Goal: Task Accomplishment & Management: Complete application form

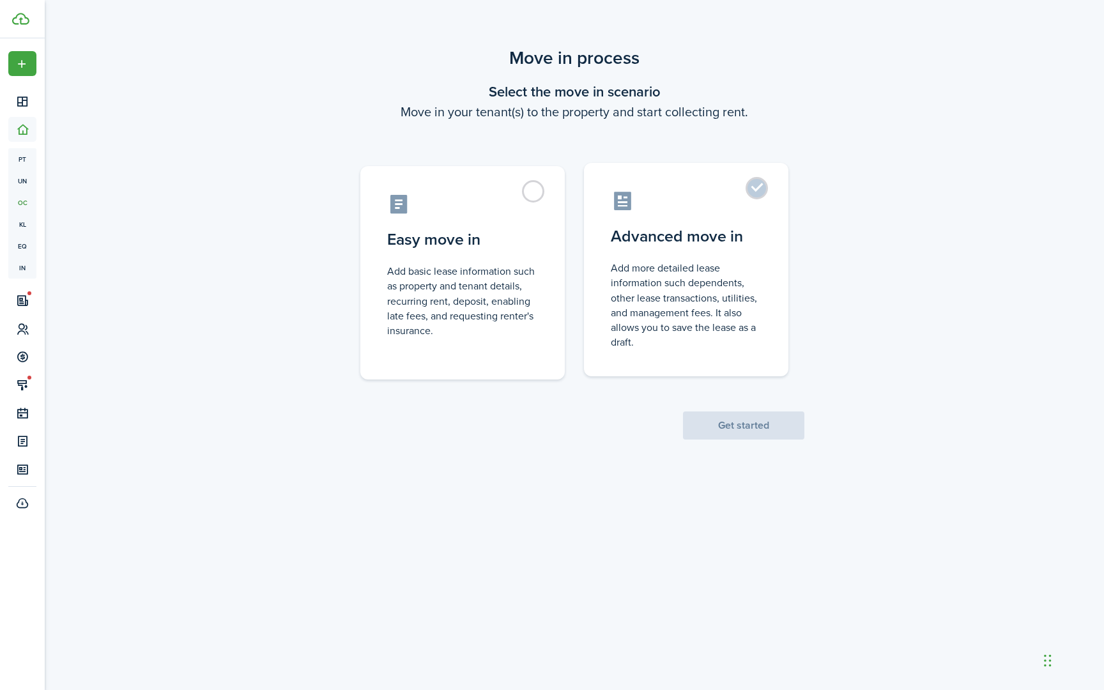
click at [764, 187] on label "Advanced move in Add more detailed lease information such dependents, other lea…" at bounding box center [686, 269] width 205 height 213
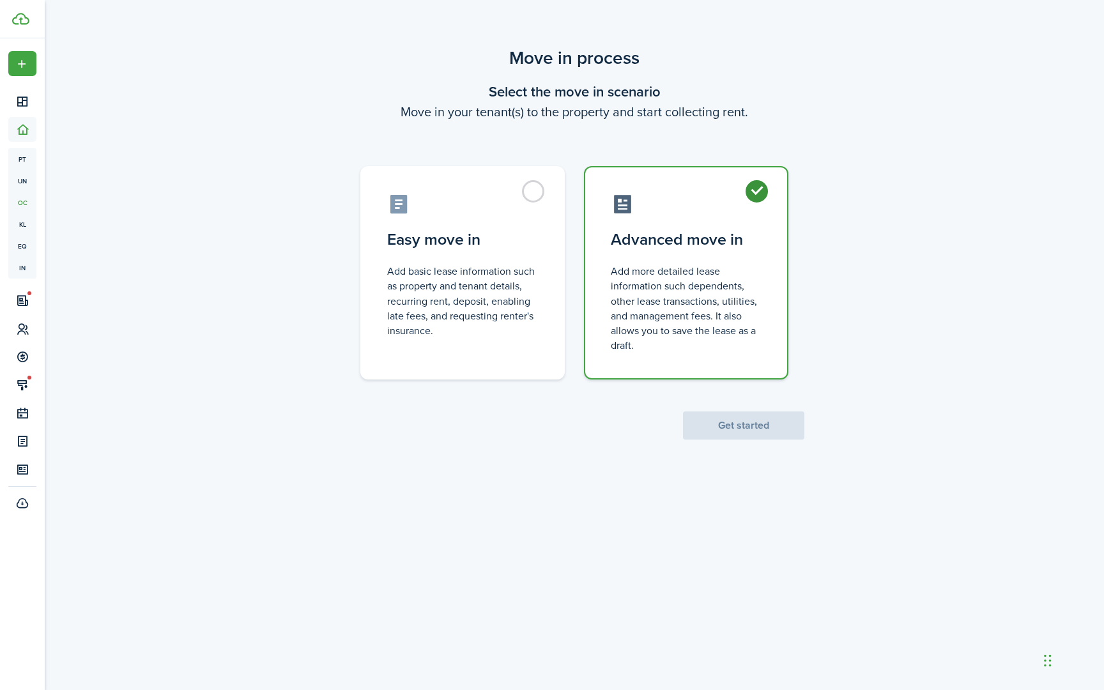
radio input "true"
click at [847, 265] on div "Move in process Select the move in scenario Move in your tenant(s) to the prope…" at bounding box center [575, 242] width 1060 height 408
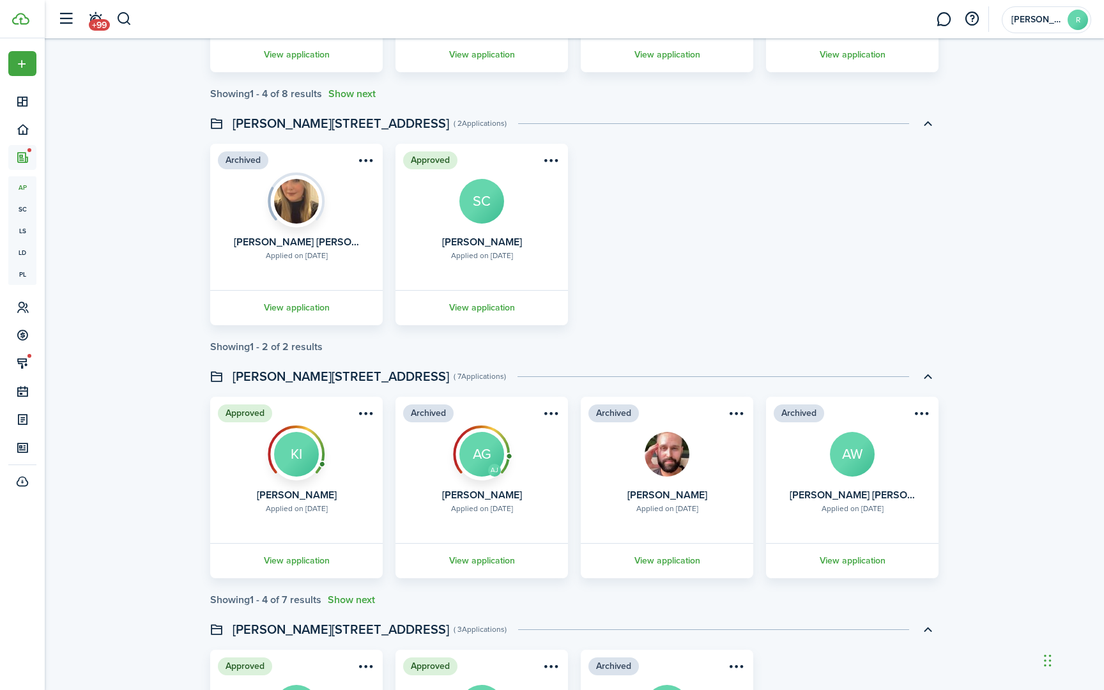
scroll to position [791, 0]
drag, startPoint x: 533, startPoint y: 173, endPoint x: 485, endPoint y: 180, distance: 48.4
click at [485, 180] on card "Approved Applied on [DATE] [PERSON_NAME] SC View application" at bounding box center [482, 234] width 173 height 182
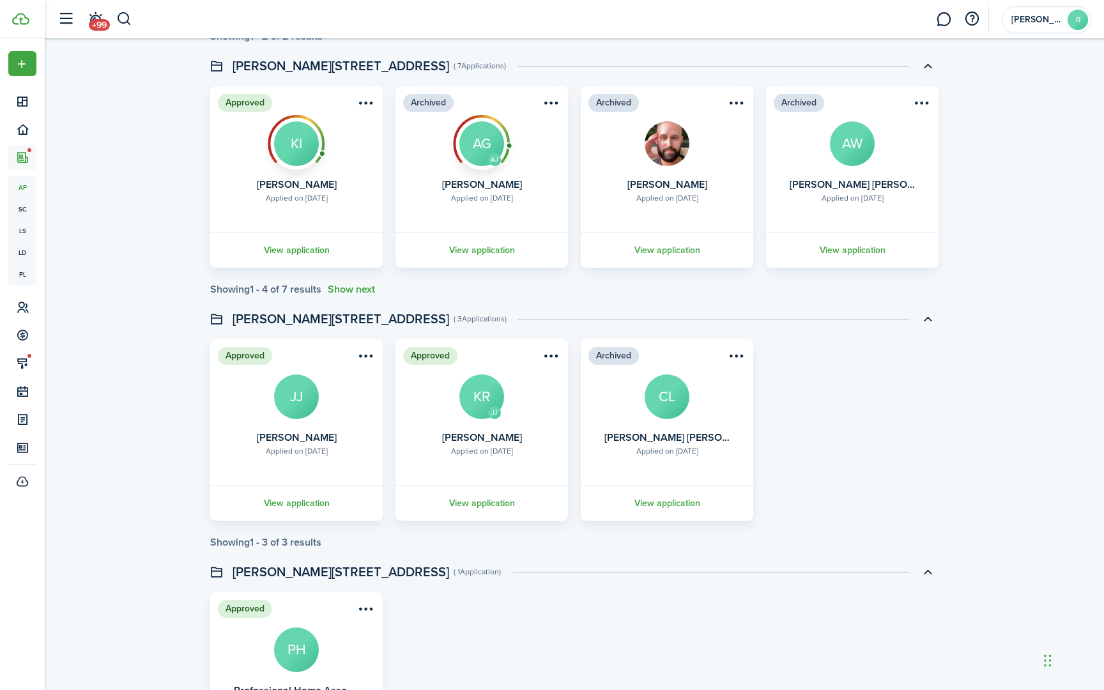
scroll to position [1099, 0]
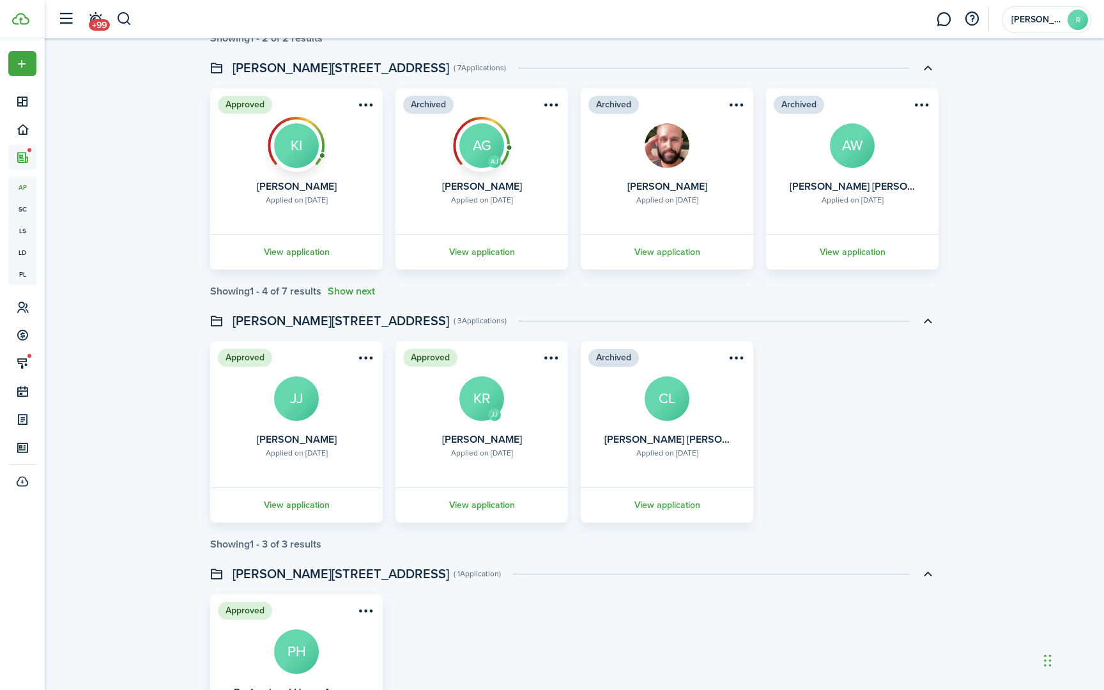
click at [306, 226] on card "Approved Applied on [DATE] [PERSON_NAME] KI View application" at bounding box center [296, 179] width 173 height 182
click at [297, 251] on link "View application" at bounding box center [296, 252] width 176 height 35
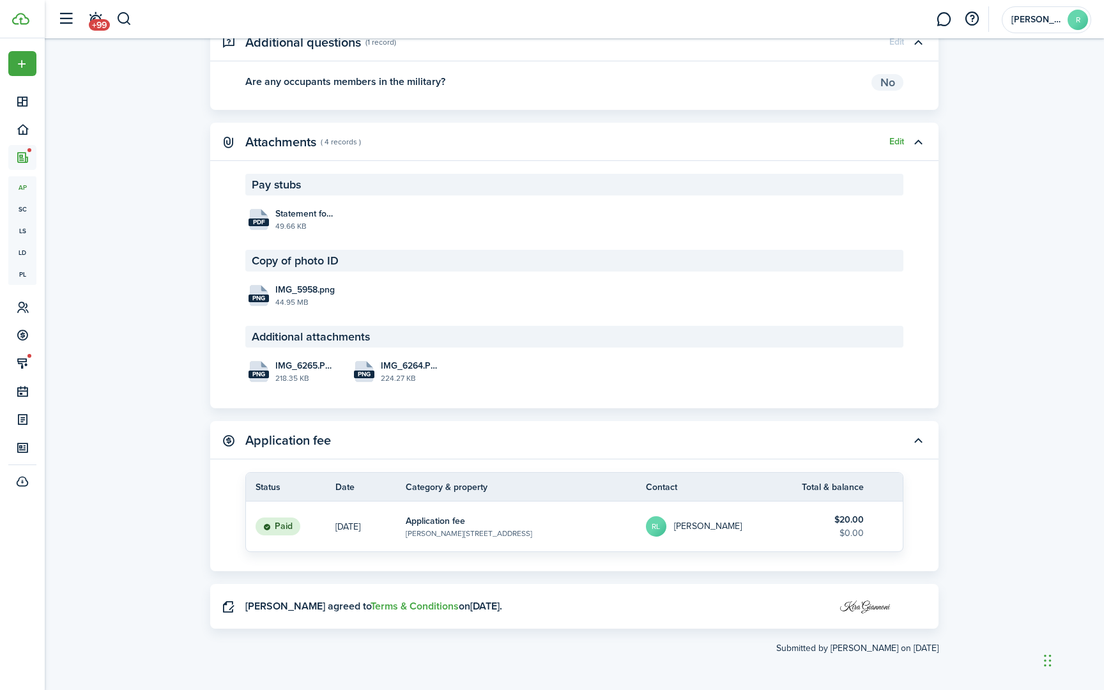
scroll to position [1665, 0]
click at [291, 364] on span "IMG_6265.PNG" at bounding box center [304, 365] width 59 height 13
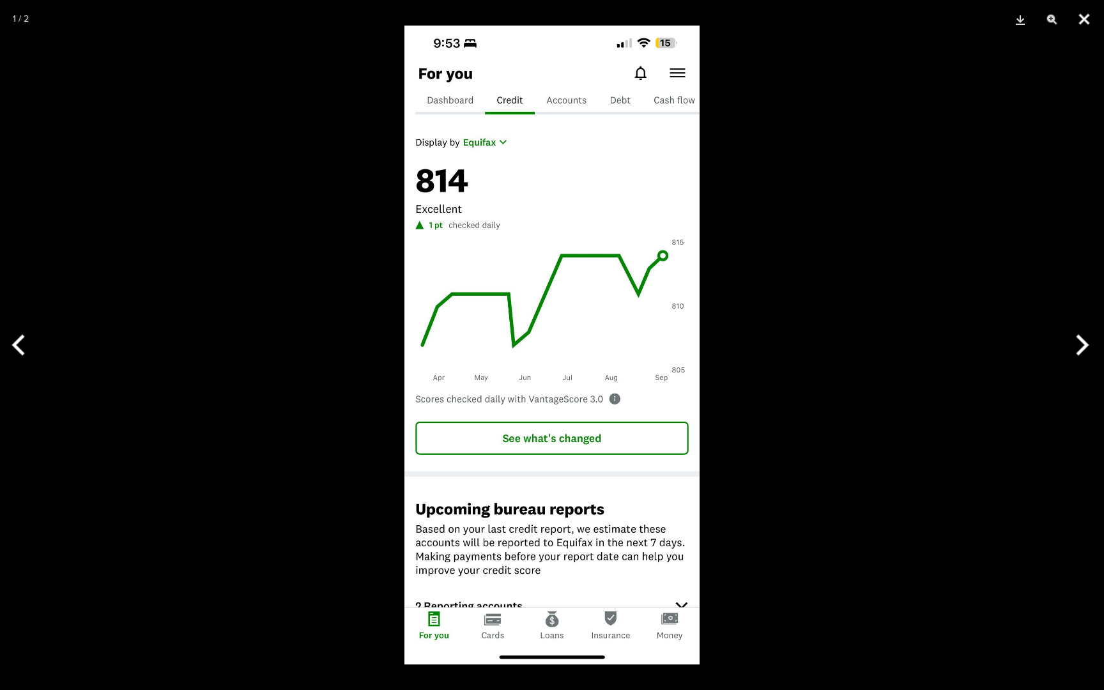
click at [1082, 20] on button "Close" at bounding box center [1085, 19] width 32 height 38
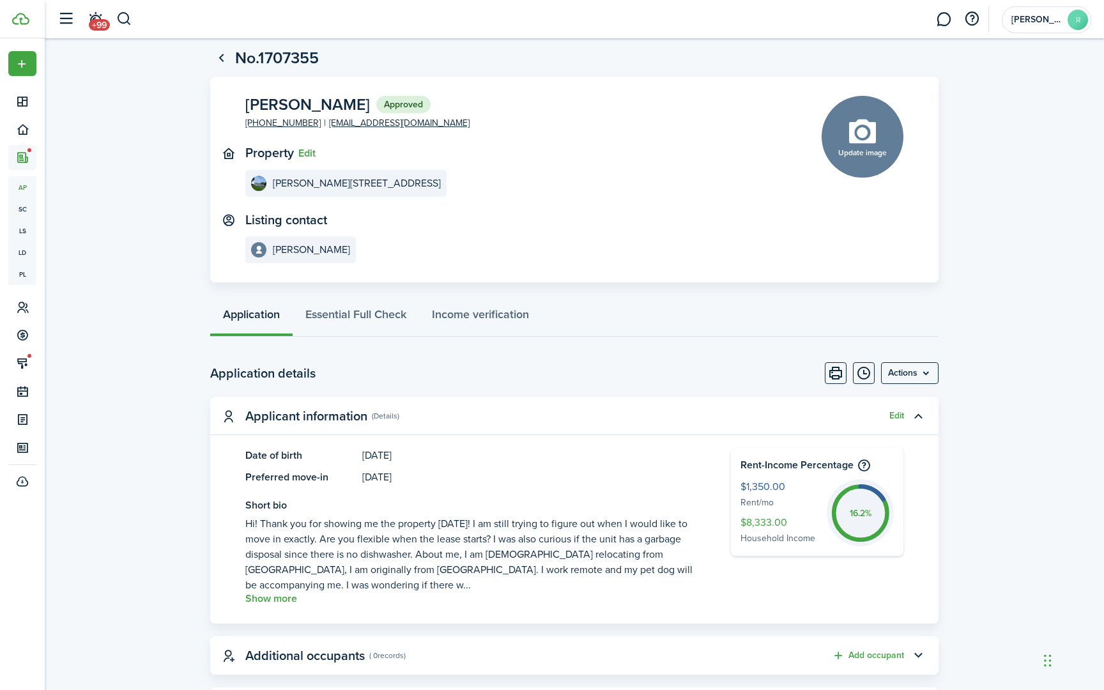
scroll to position [0, 0]
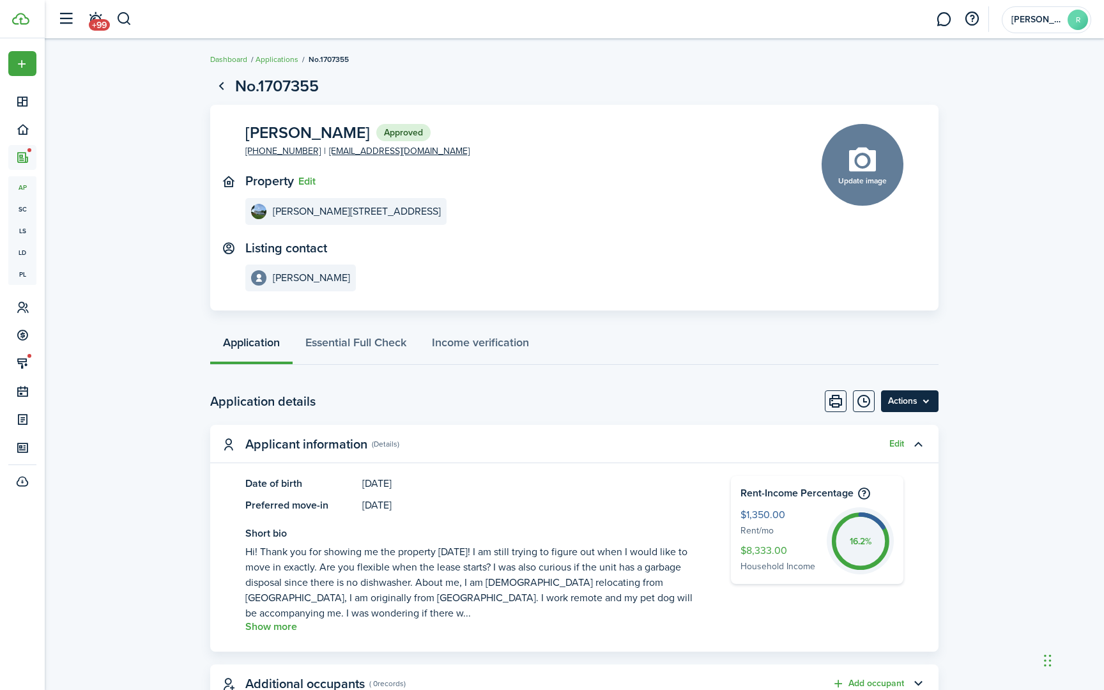
click at [929, 399] on menu-btn "Actions" at bounding box center [910, 402] width 58 height 22
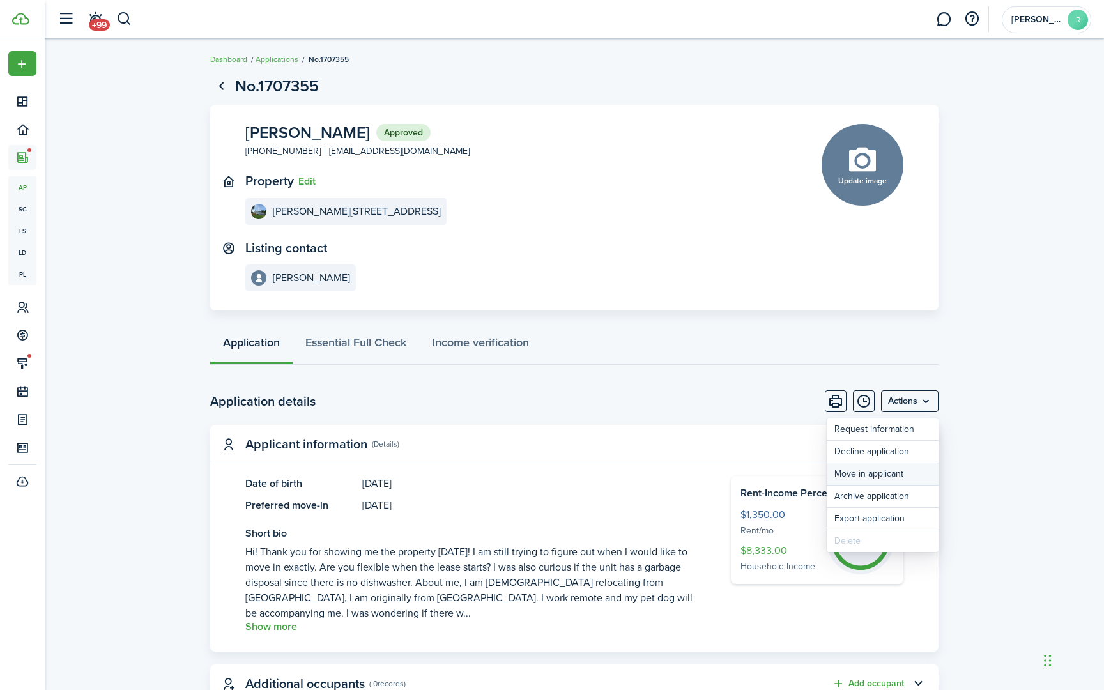
click at [880, 476] on button "Move in applicant" at bounding box center [883, 474] width 112 height 22
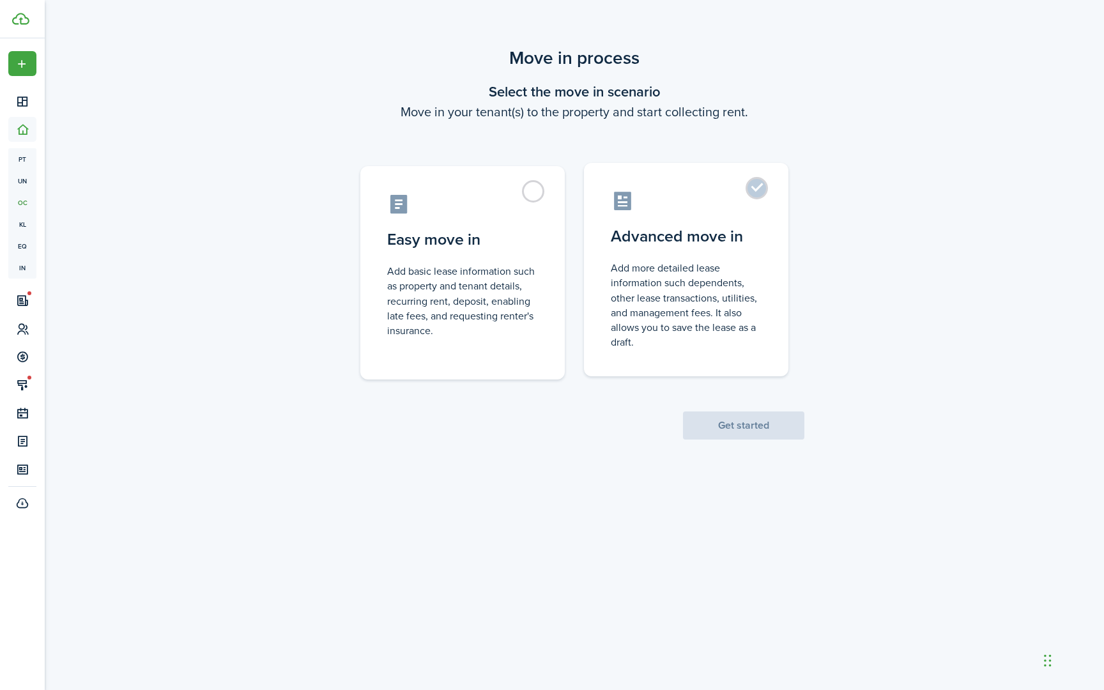
click at [754, 191] on label "Advanced move in Add more detailed lease information such dependents, other lea…" at bounding box center [686, 269] width 205 height 213
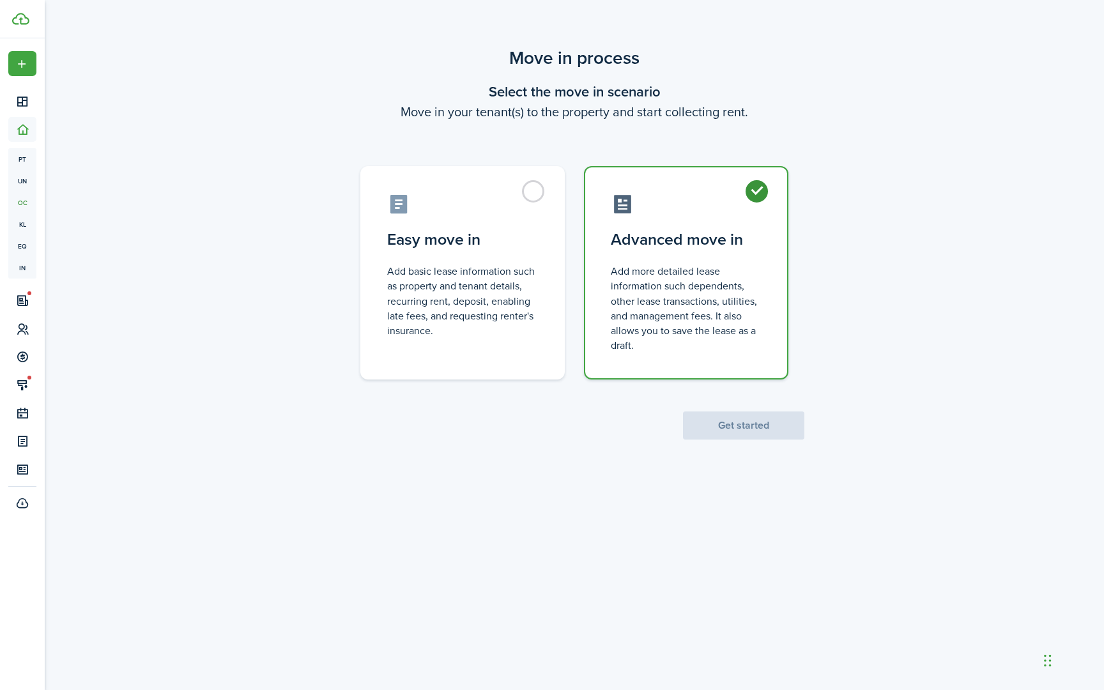
radio input "true"
click at [731, 421] on button "Get started" at bounding box center [743, 426] width 121 height 28
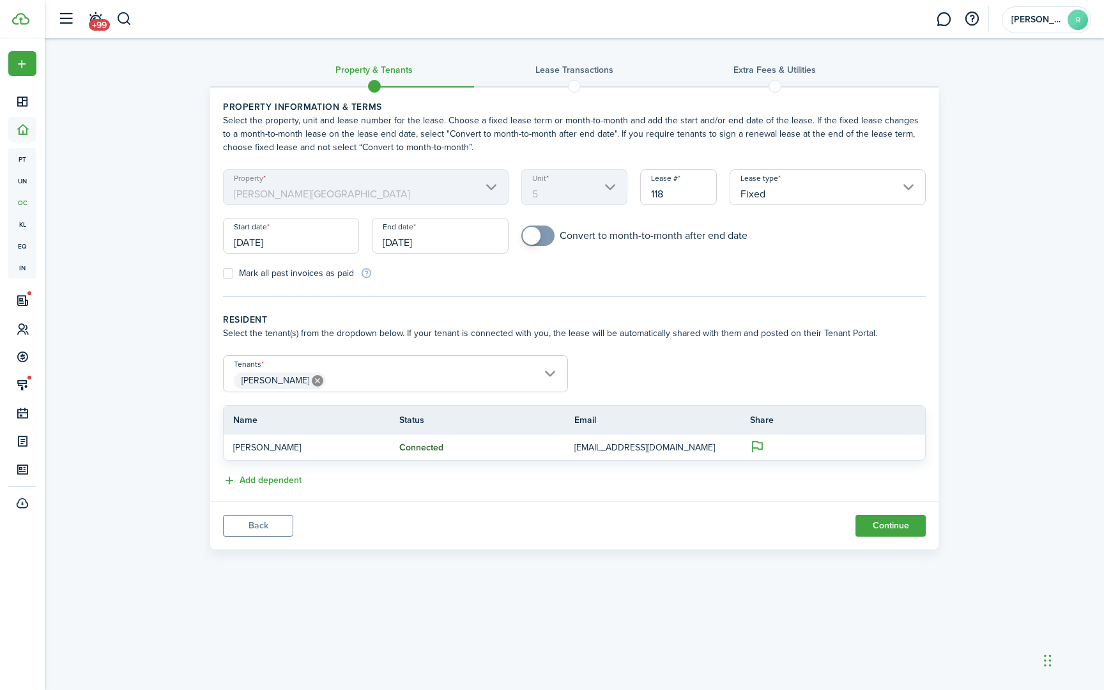
click at [288, 245] on input "[DATE]" at bounding box center [291, 236] width 136 height 36
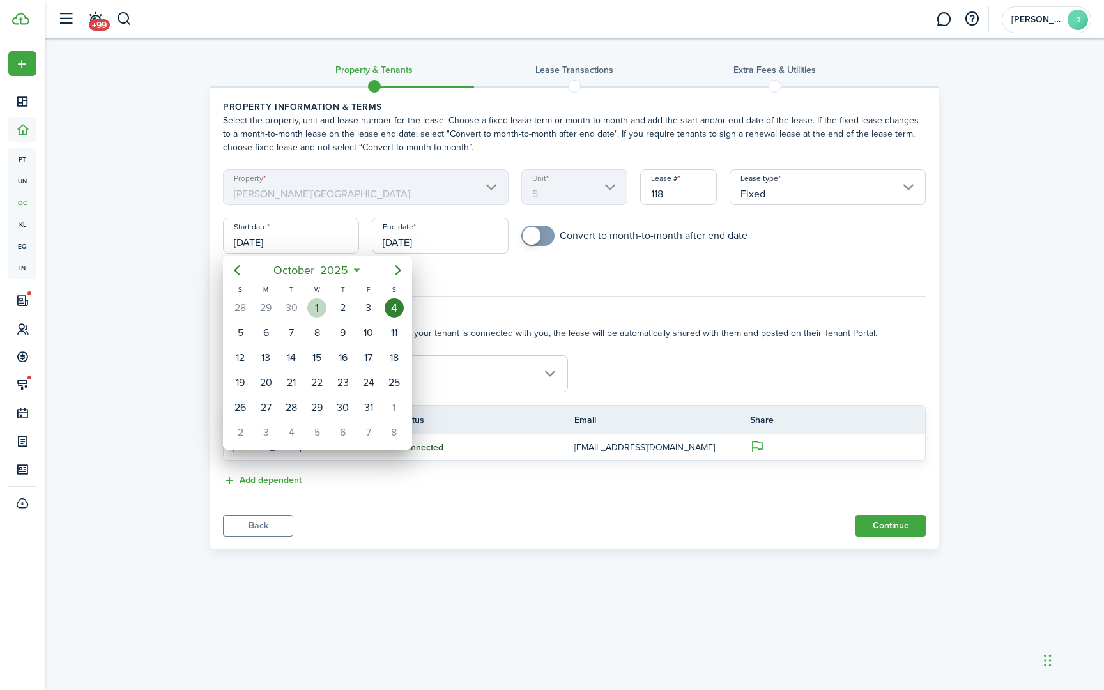
click at [316, 306] on div "1" at bounding box center [316, 307] width 19 height 19
type input "[DATE]"
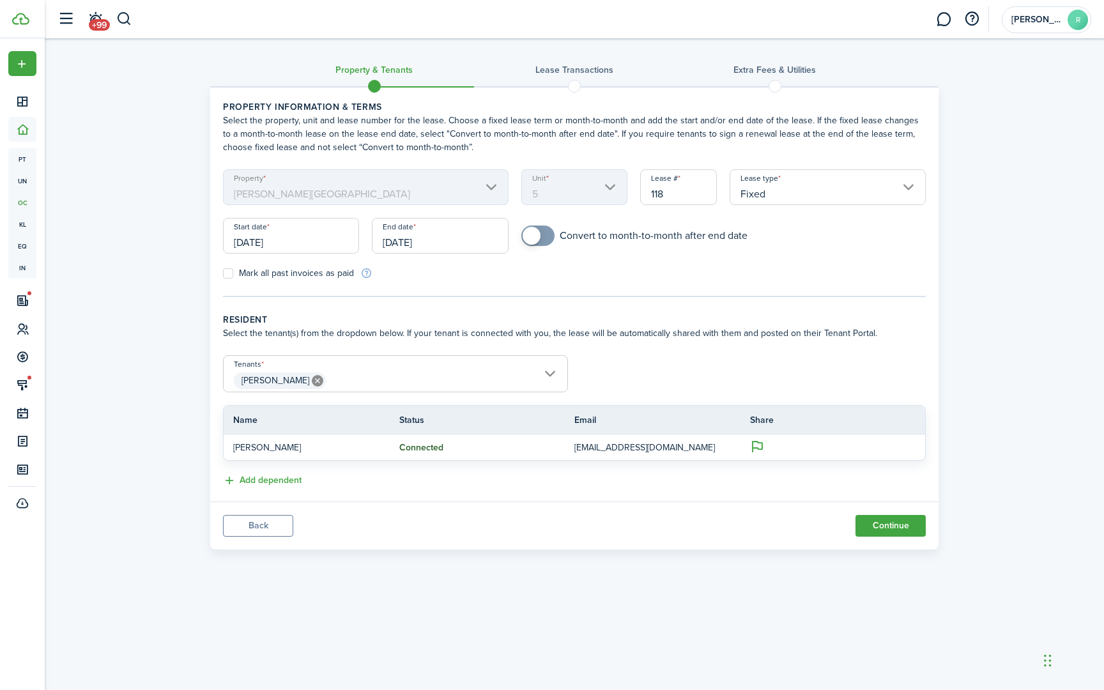
click at [431, 245] on input "[DATE]" at bounding box center [440, 236] width 136 height 36
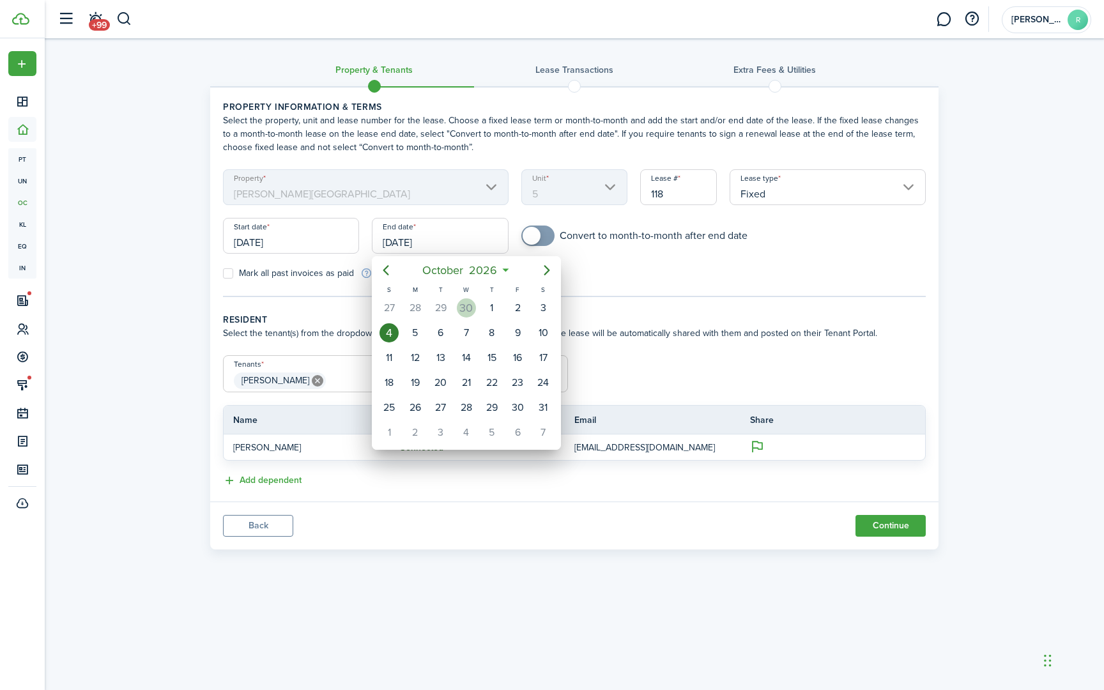
click at [470, 310] on div "30" at bounding box center [466, 307] width 19 height 19
type input "[DATE]"
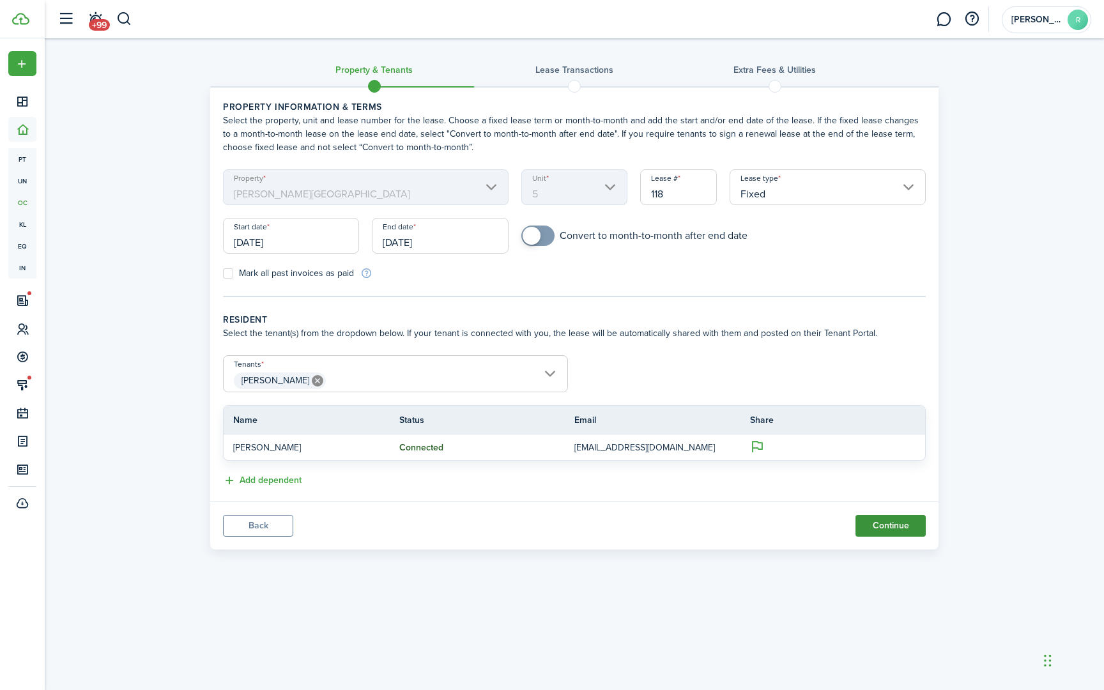
click at [883, 525] on button "Continue" at bounding box center [891, 526] width 70 height 22
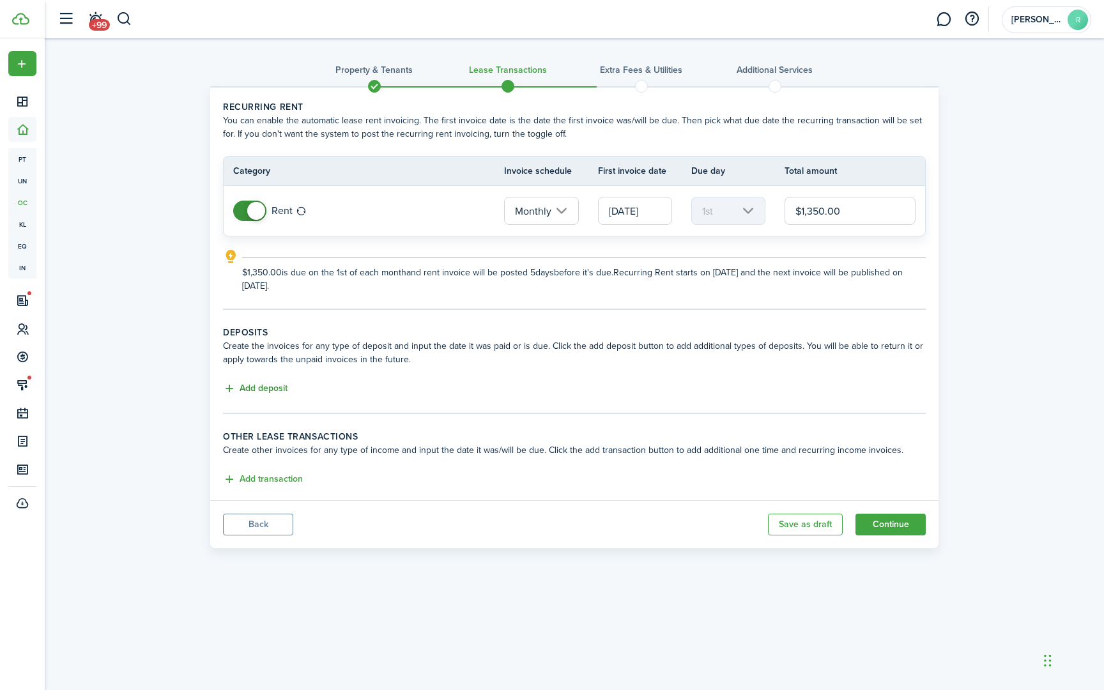
click at [269, 389] on button "Add deposit" at bounding box center [255, 389] width 65 height 15
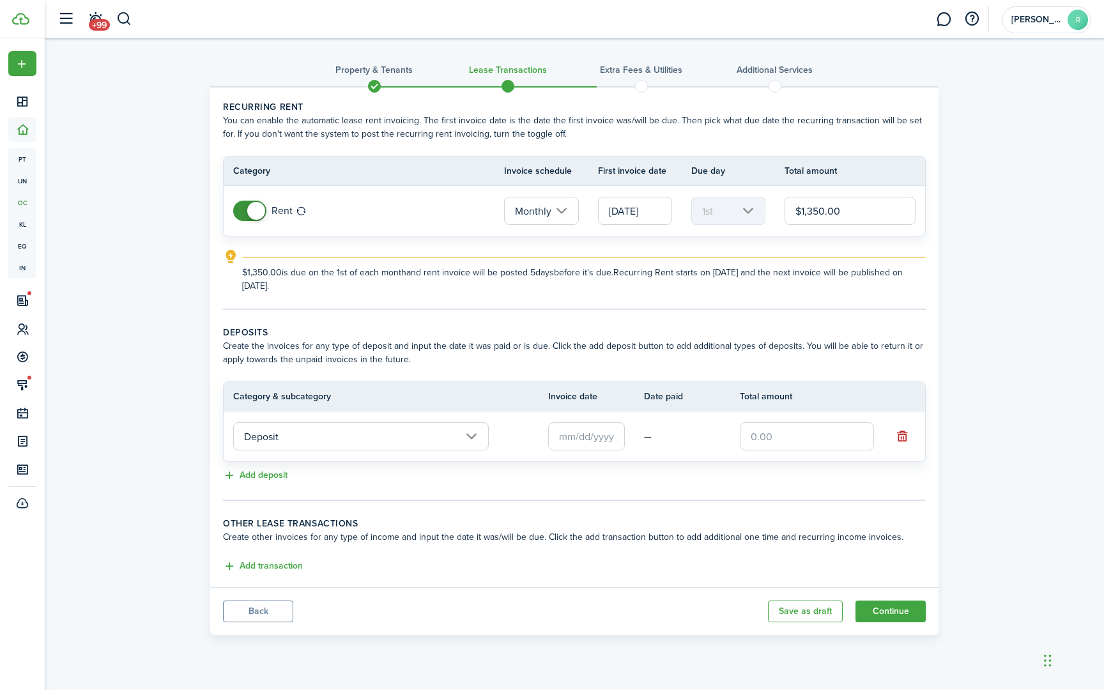
click at [476, 440] on input "Deposit" at bounding box center [361, 436] width 256 height 28
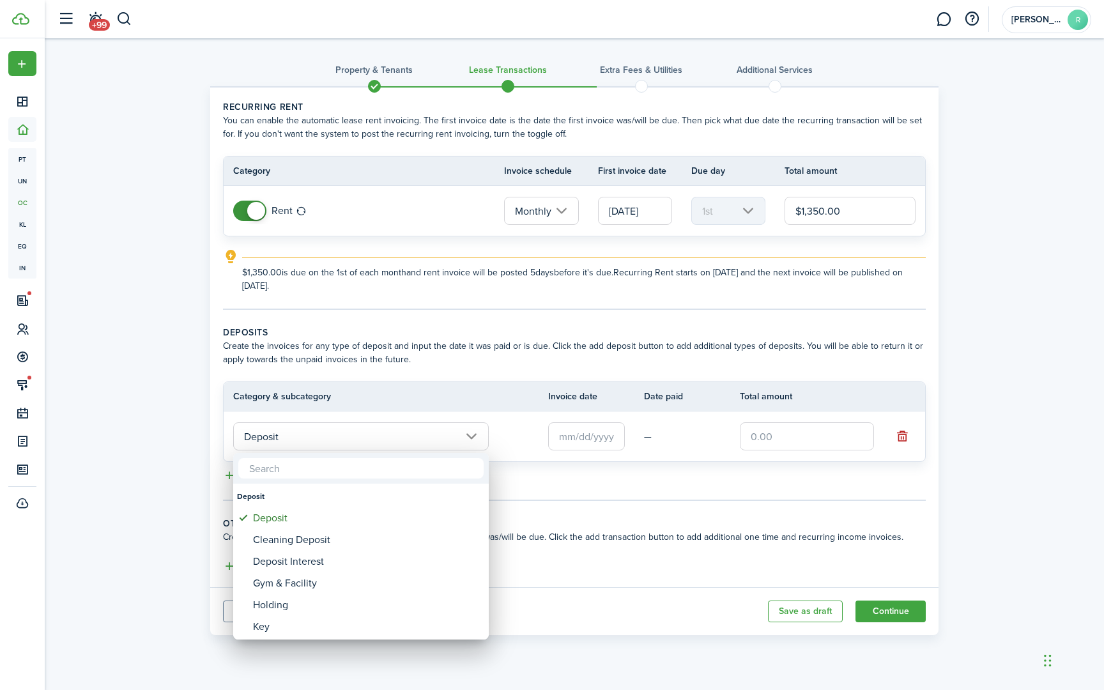
click at [476, 440] on div at bounding box center [552, 345] width 1309 height 895
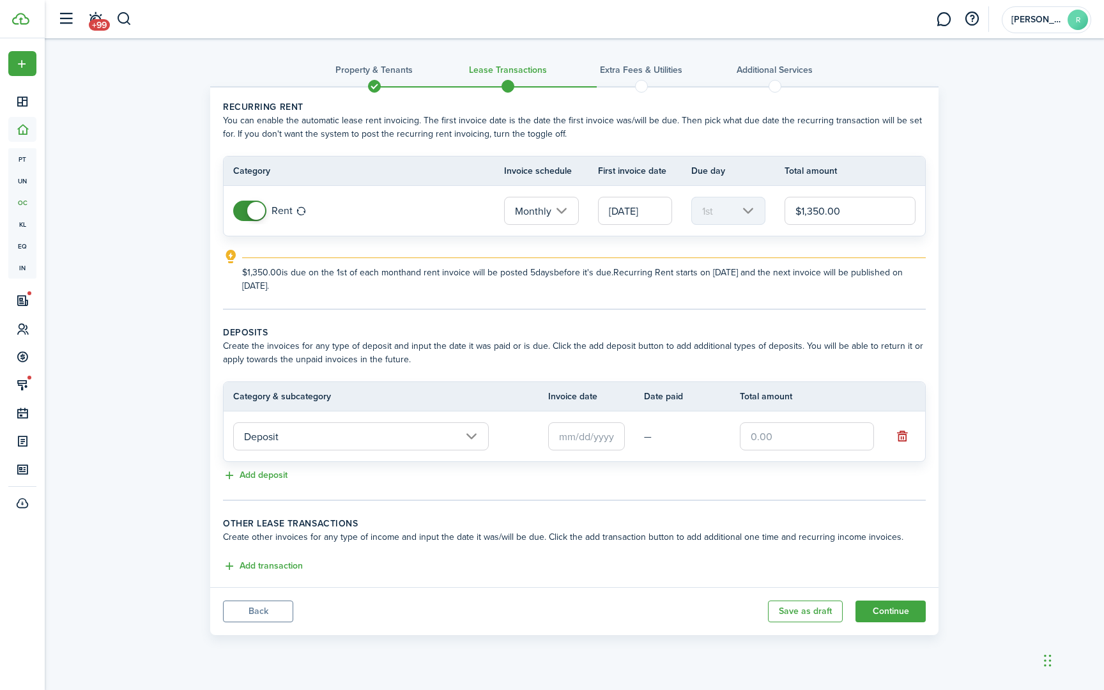
click at [566, 438] on input "text" at bounding box center [586, 436] width 77 height 28
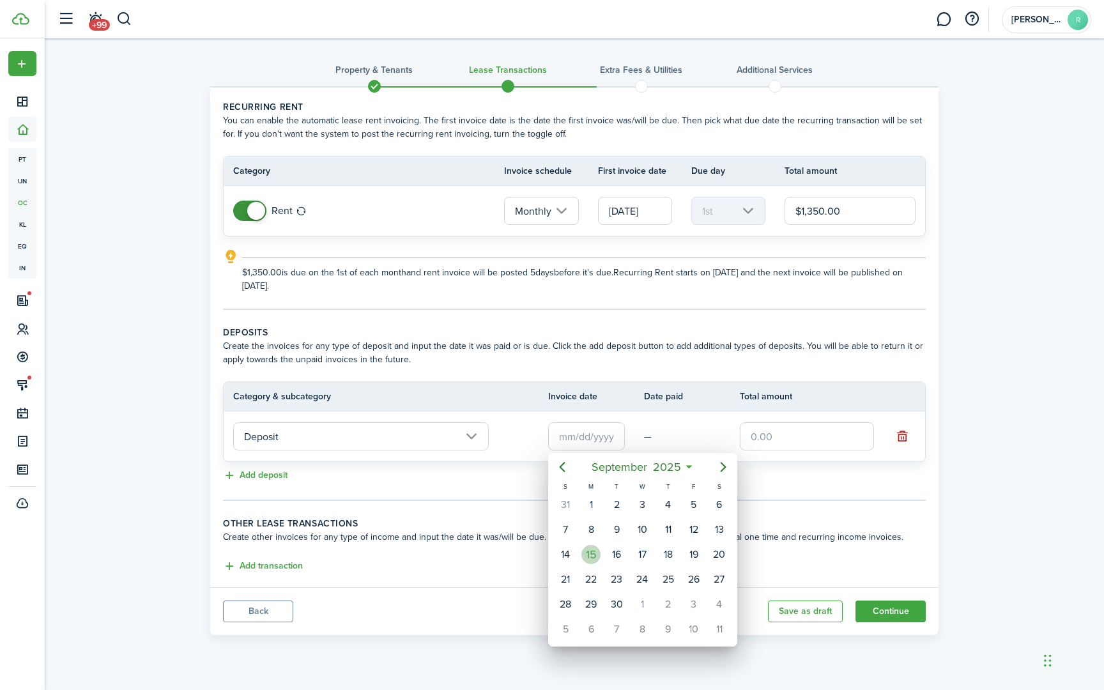
click at [594, 551] on div "15" at bounding box center [591, 554] width 19 height 19
type input "[DATE]"
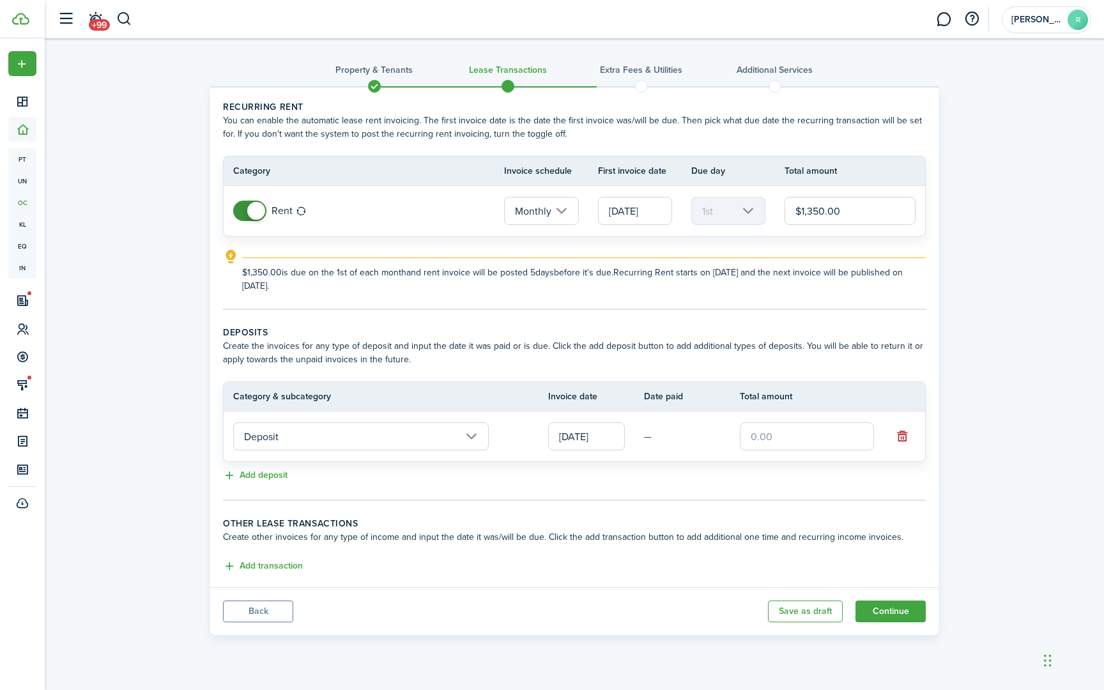
click at [770, 440] on input "text" at bounding box center [807, 436] width 134 height 28
type input "$1,350.00"
click at [323, 485] on tc-wizard-step "Deposits Create the invoices for any type of deposit and input the date it was …" at bounding box center [574, 413] width 703 height 175
click at [267, 566] on button "Add transaction" at bounding box center [263, 566] width 80 height 15
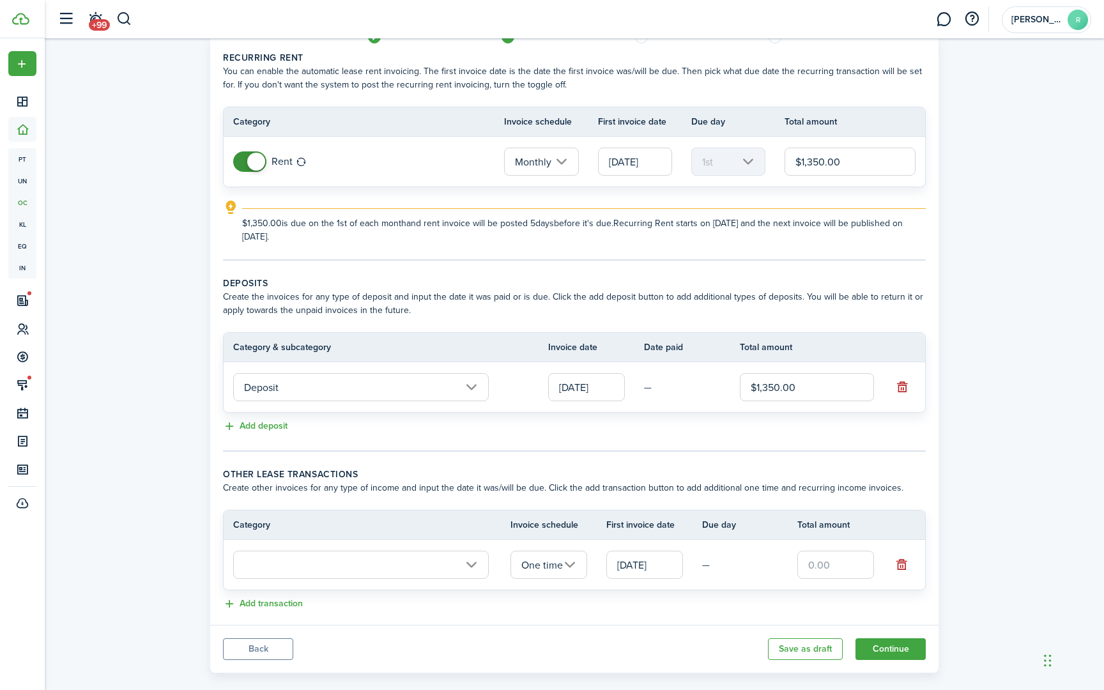
scroll to position [61, 0]
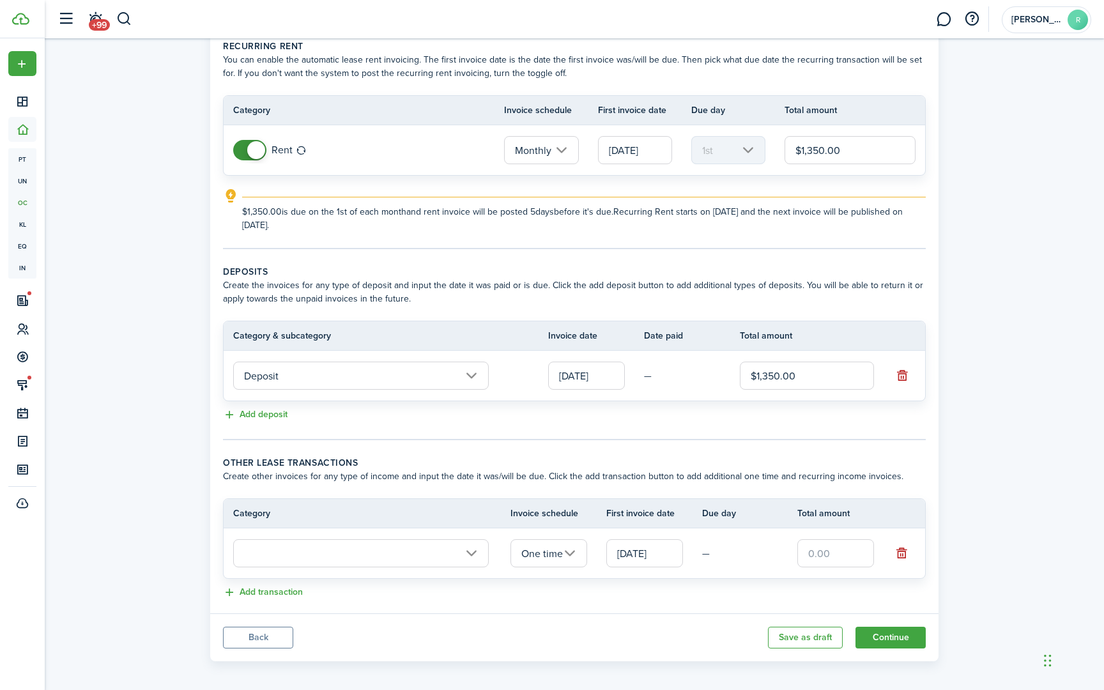
click at [330, 557] on input "text" at bounding box center [361, 553] width 256 height 28
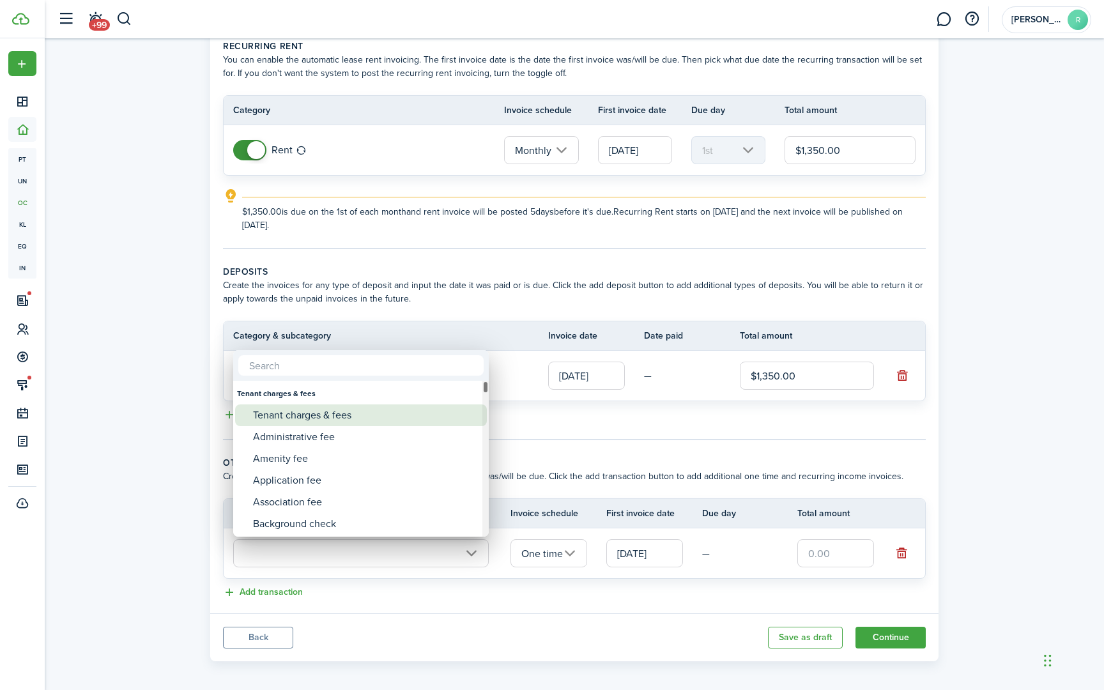
click at [325, 417] on div "Tenant charges & fees" at bounding box center [366, 416] width 226 height 22
type input "Tenant charges & fees"
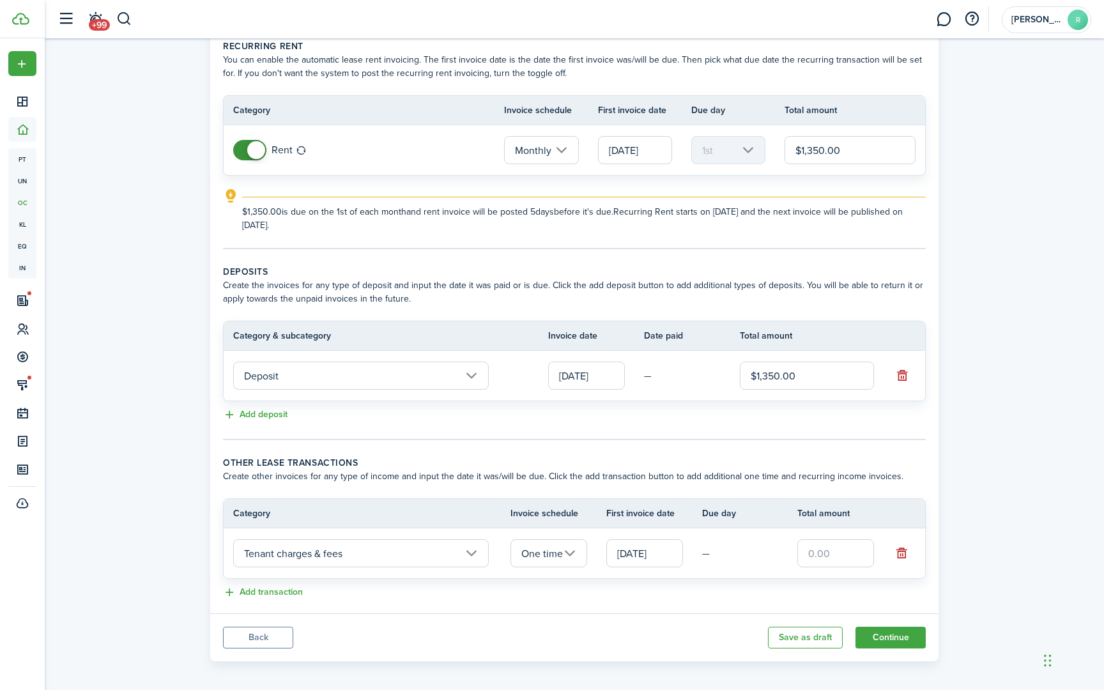
click at [480, 552] on input "Tenant charges & fees" at bounding box center [361, 553] width 256 height 28
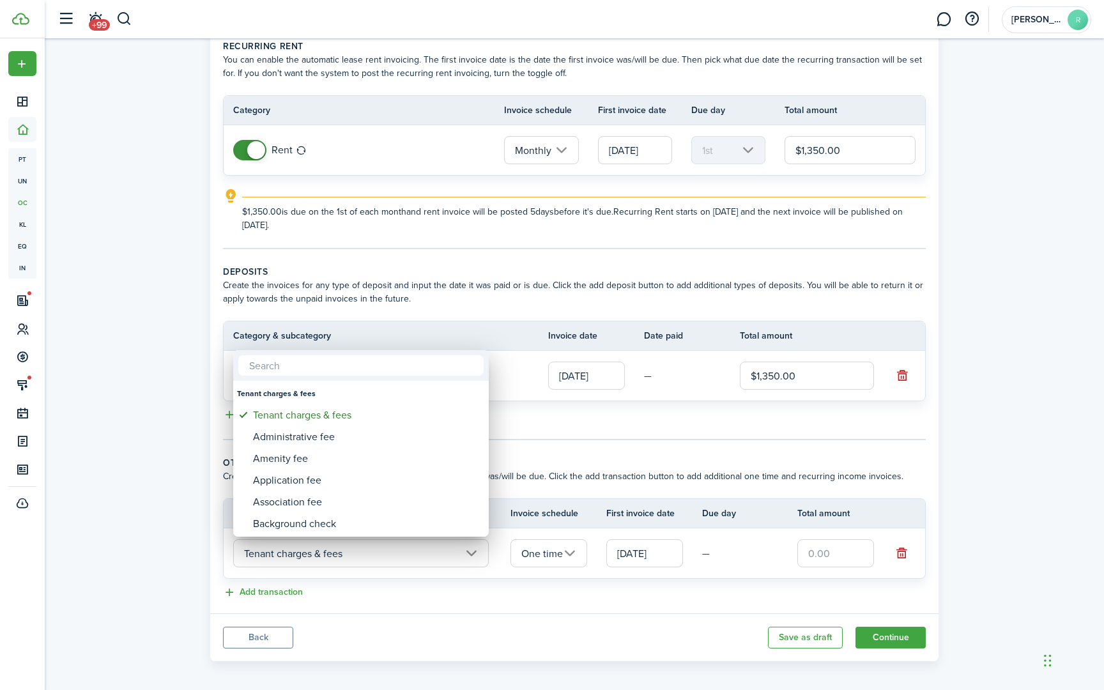
click at [301, 366] on input "text" at bounding box center [360, 365] width 245 height 20
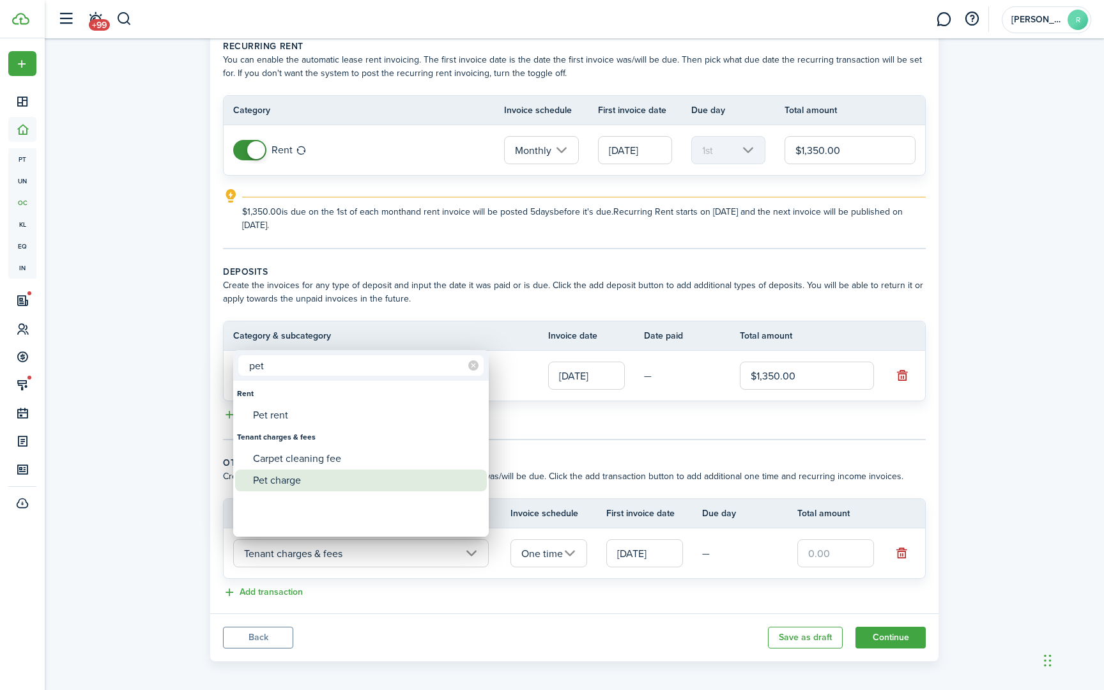
type input "pet"
click at [286, 480] on div "Pet charge" at bounding box center [366, 481] width 226 height 22
type input "Tenant charges & fees / Pet charge"
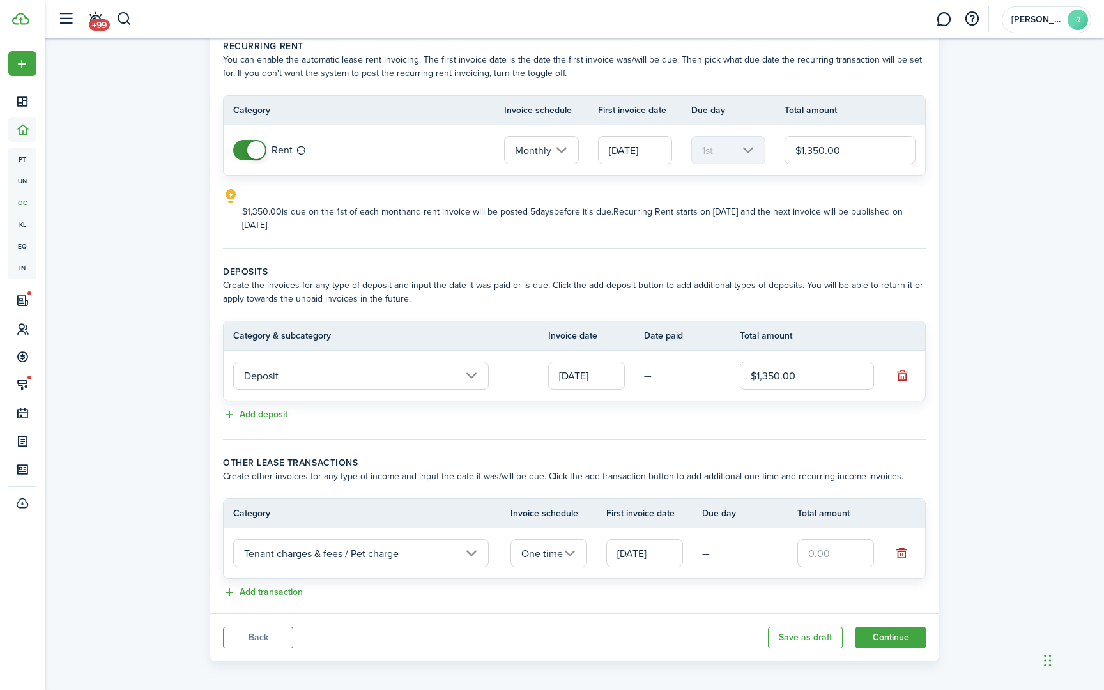
click at [818, 560] on input "text" at bounding box center [836, 553] width 77 height 28
type input "$150.00"
click at [892, 639] on button "Continue" at bounding box center [891, 638] width 70 height 22
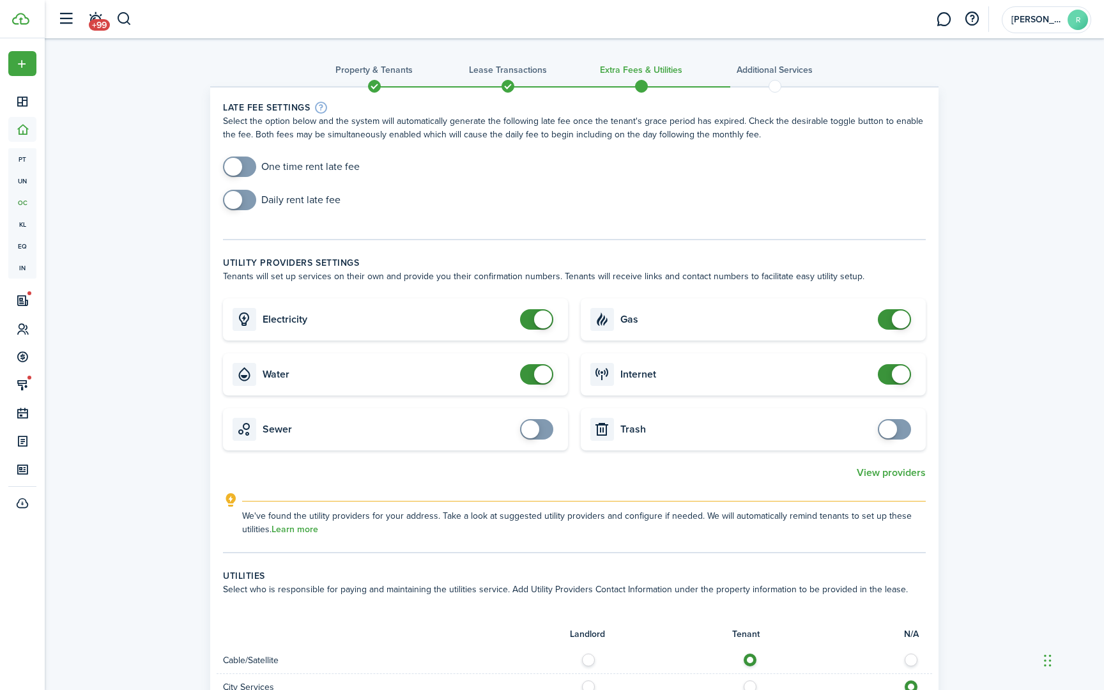
checkbox input "true"
click at [246, 167] on span at bounding box center [239, 167] width 13 height 20
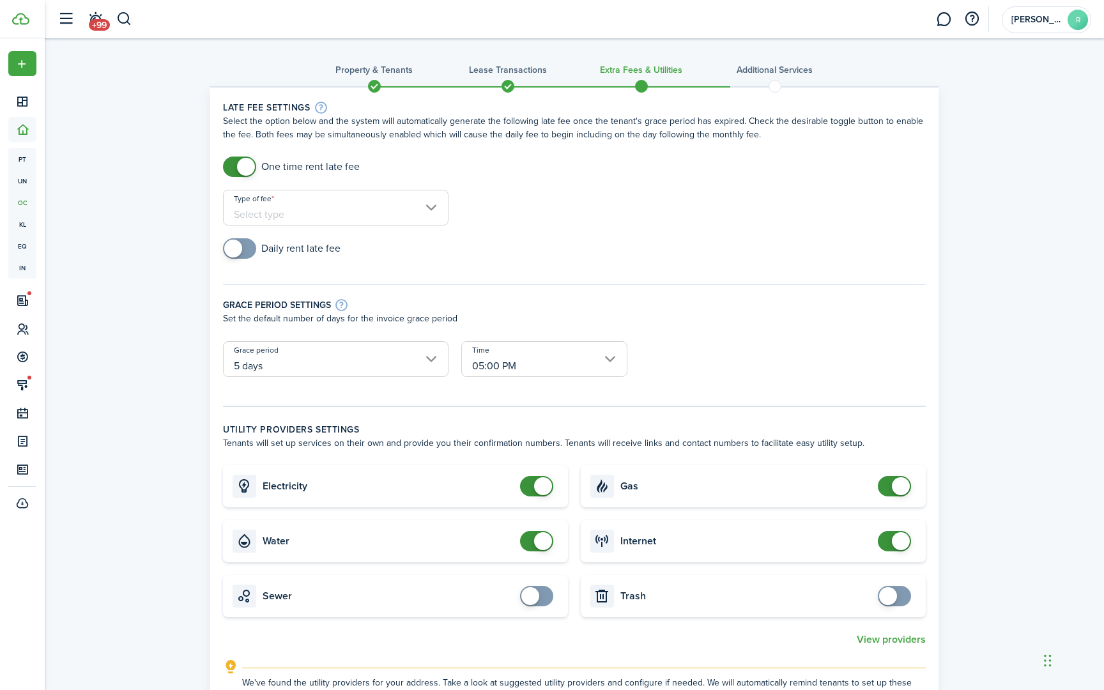
click at [260, 210] on input "Type of fee" at bounding box center [336, 208] width 226 height 36
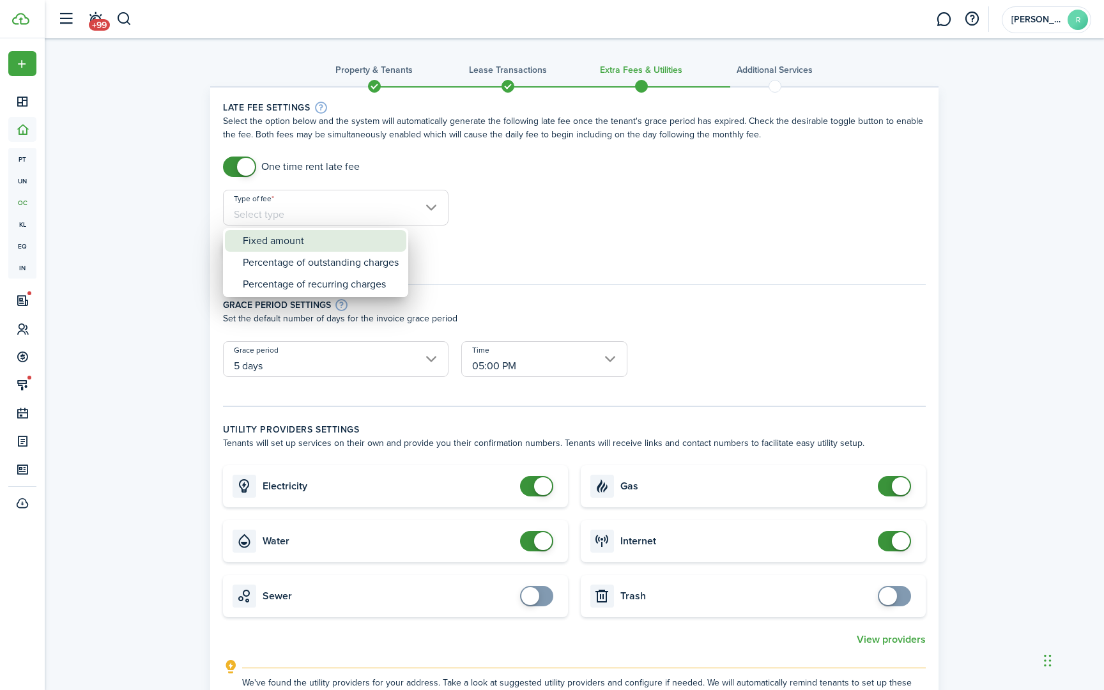
click at [279, 242] on div "Fixed amount" at bounding box center [321, 241] width 156 height 22
type input "Fixed amount"
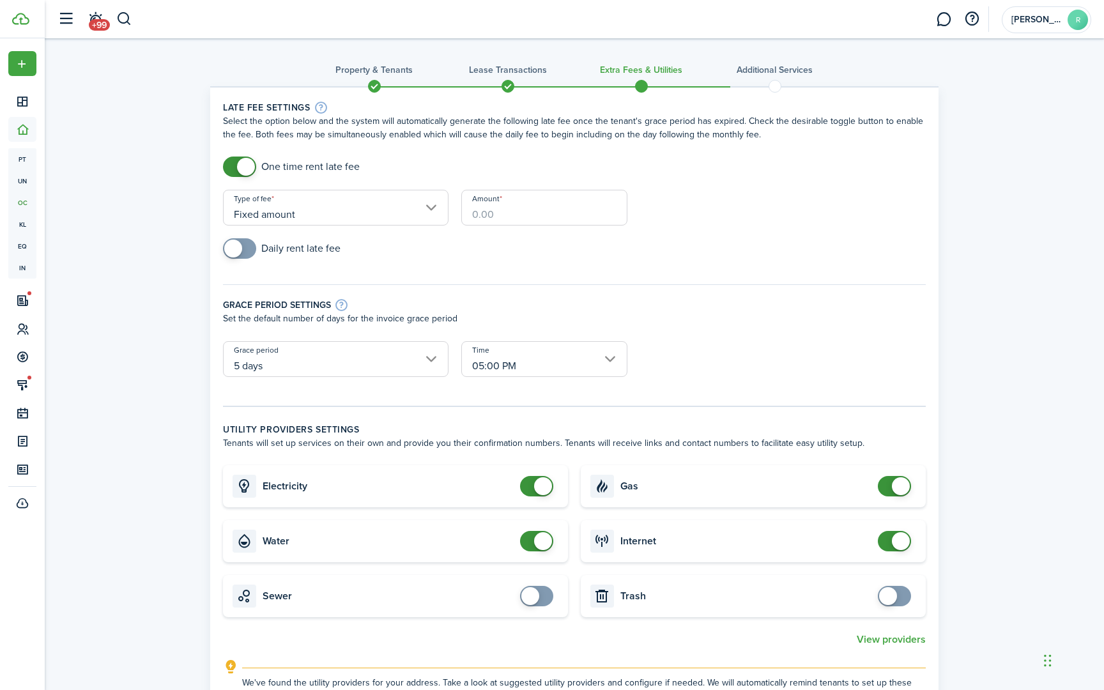
click at [516, 222] on input "Amount" at bounding box center [544, 208] width 166 height 36
type input "$25.00"
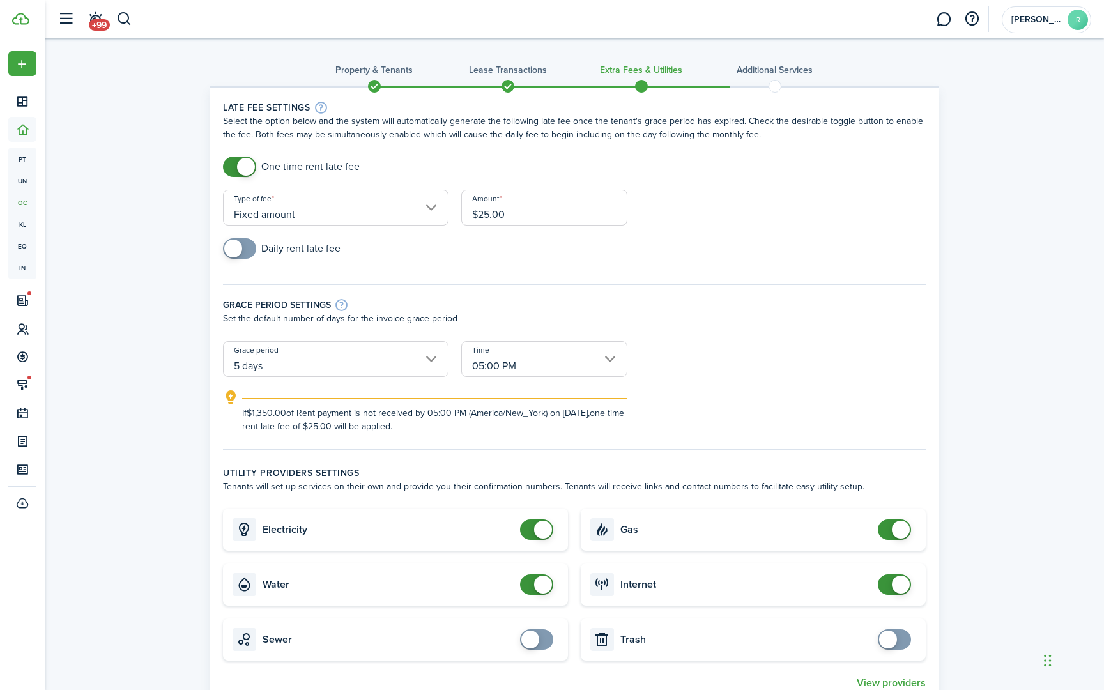
click at [380, 367] on input "5 days" at bounding box center [336, 359] width 226 height 36
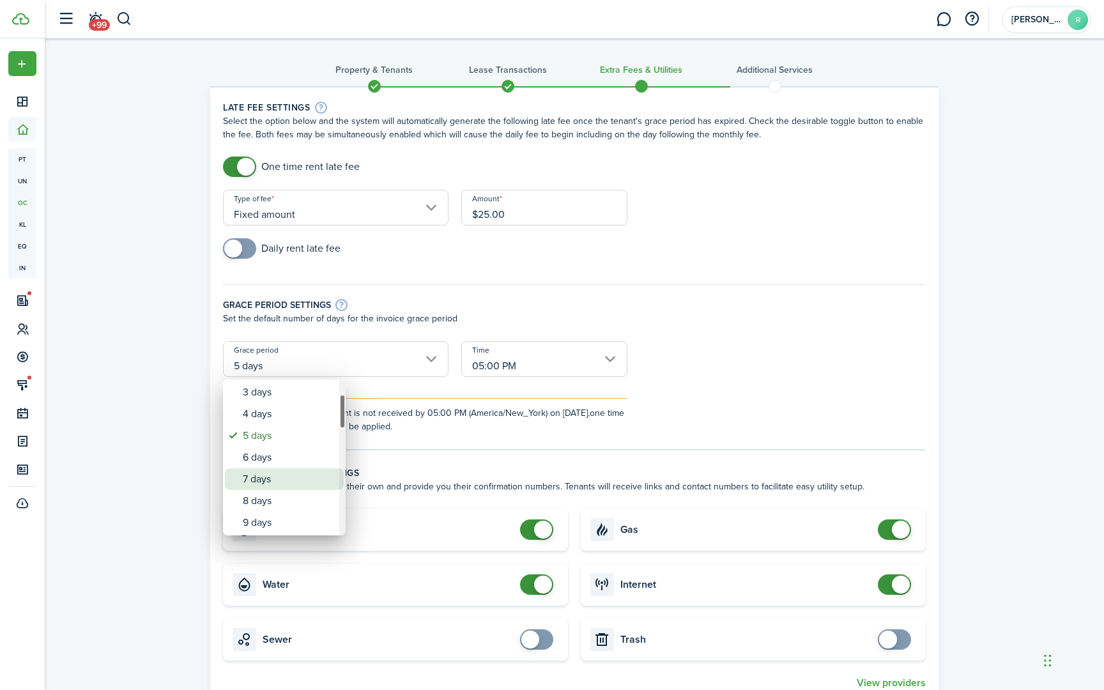
click at [270, 483] on div "7 days" at bounding box center [289, 480] width 93 height 22
type input "7 days"
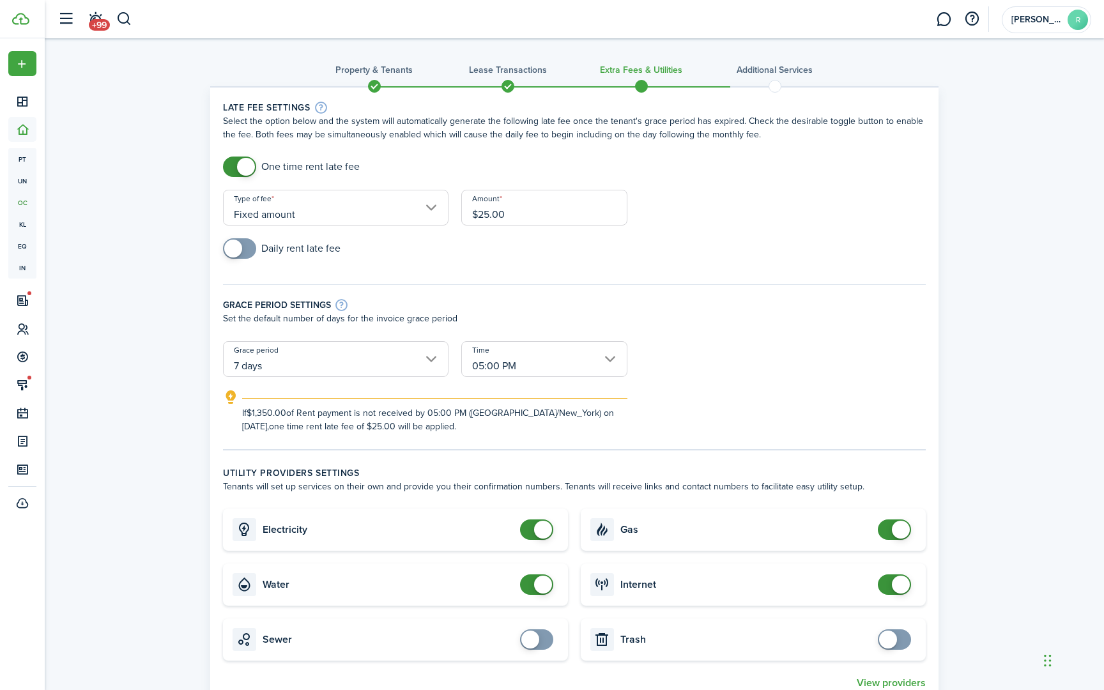
click at [600, 362] on input "05:00 PM" at bounding box center [544, 359] width 166 height 36
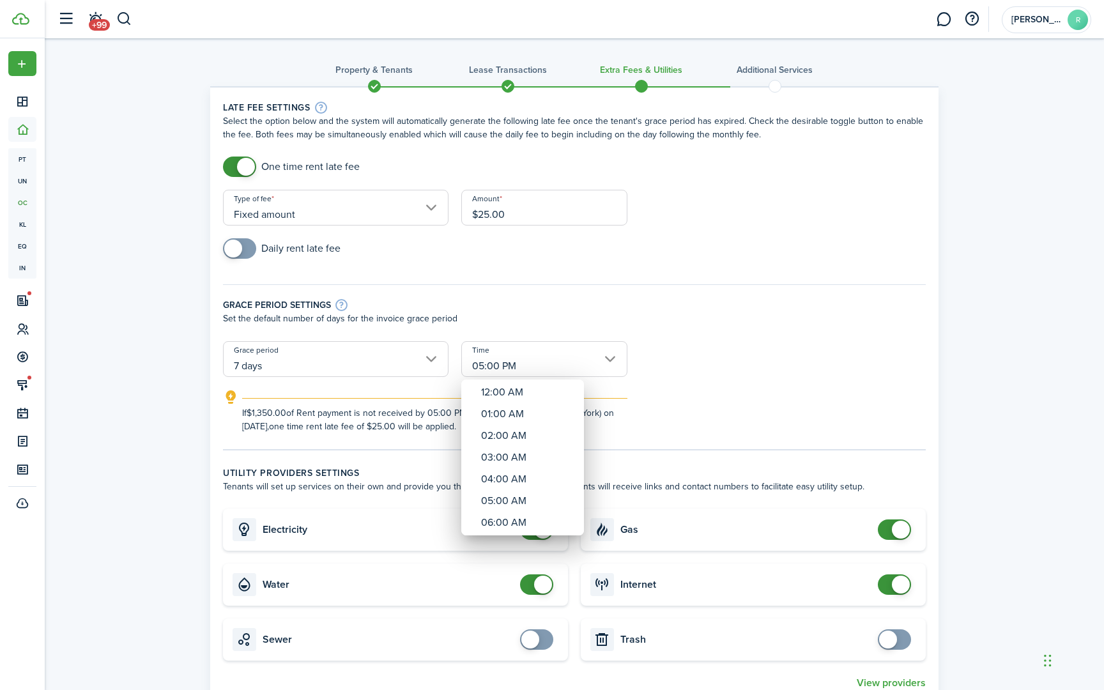
click at [610, 361] on div at bounding box center [552, 345] width 1309 height 895
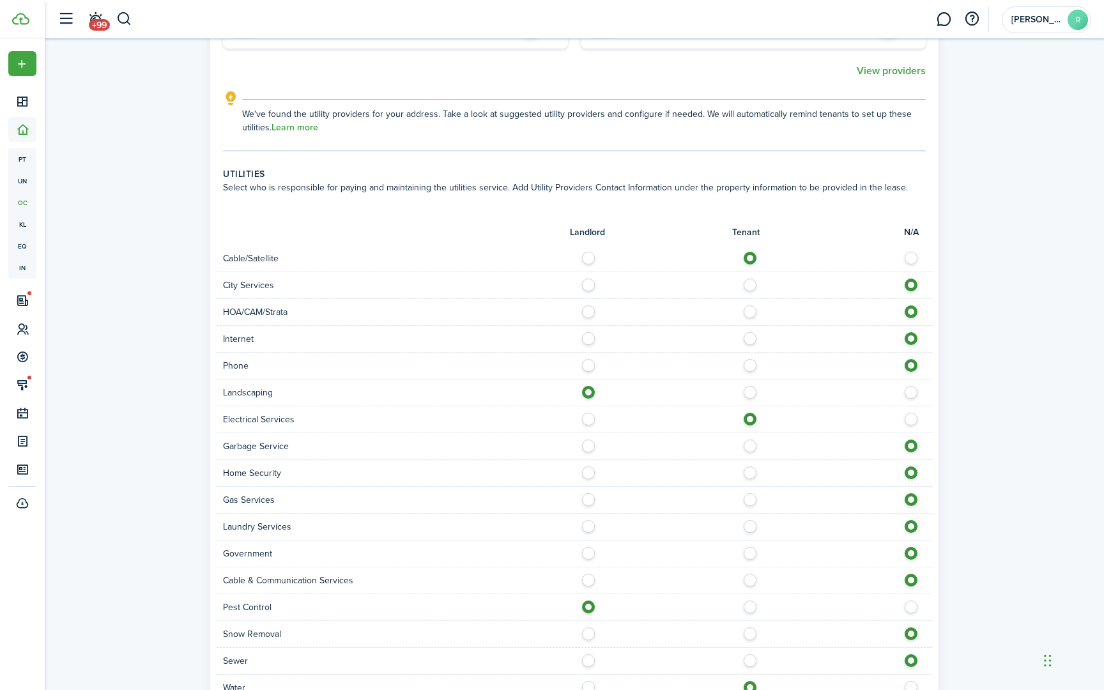
scroll to position [719, 0]
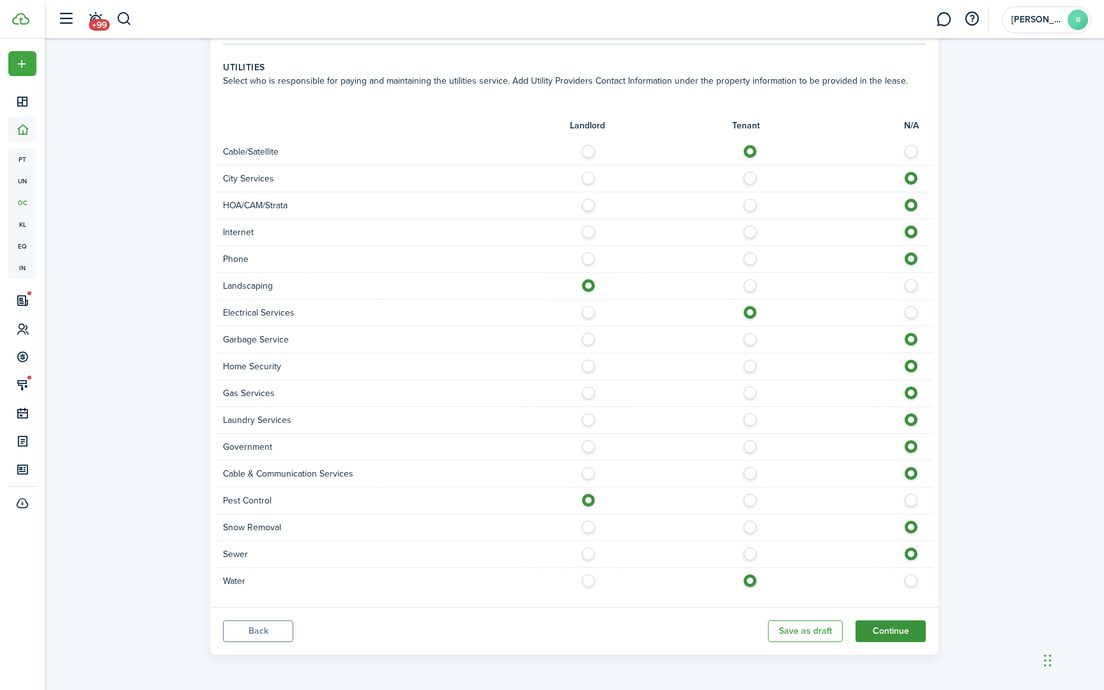
click at [889, 634] on button "Continue" at bounding box center [891, 632] width 70 height 22
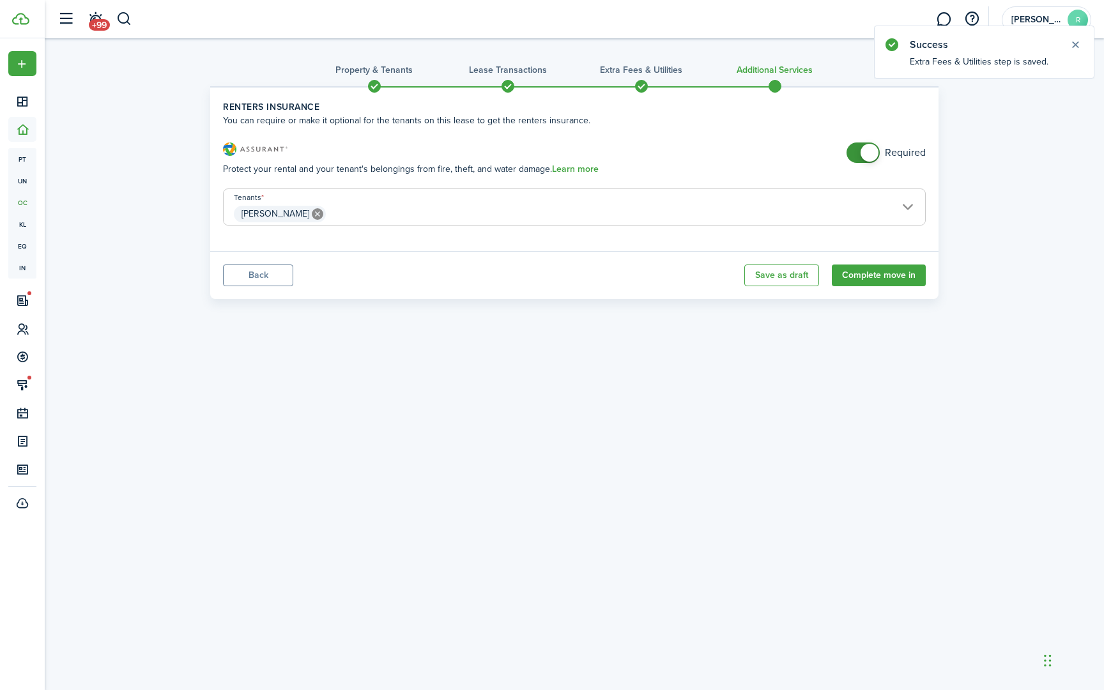
checkbox input "false"
click at [857, 152] on span at bounding box center [863, 153] width 13 height 20
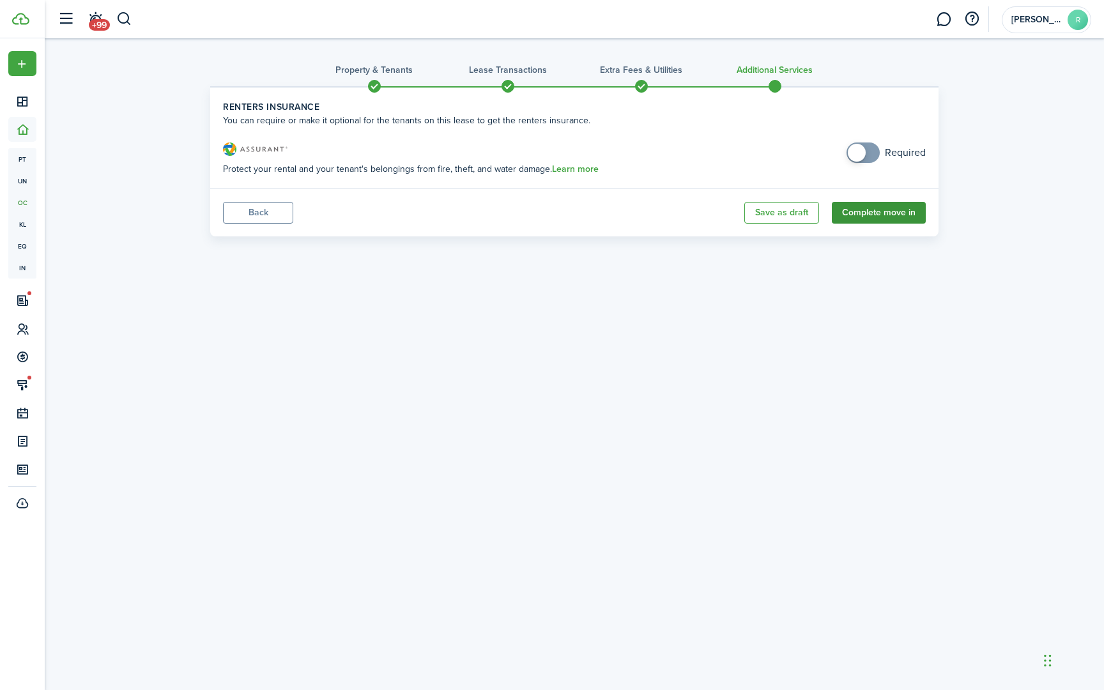
click at [870, 213] on button "Complete move in" at bounding box center [879, 213] width 94 height 22
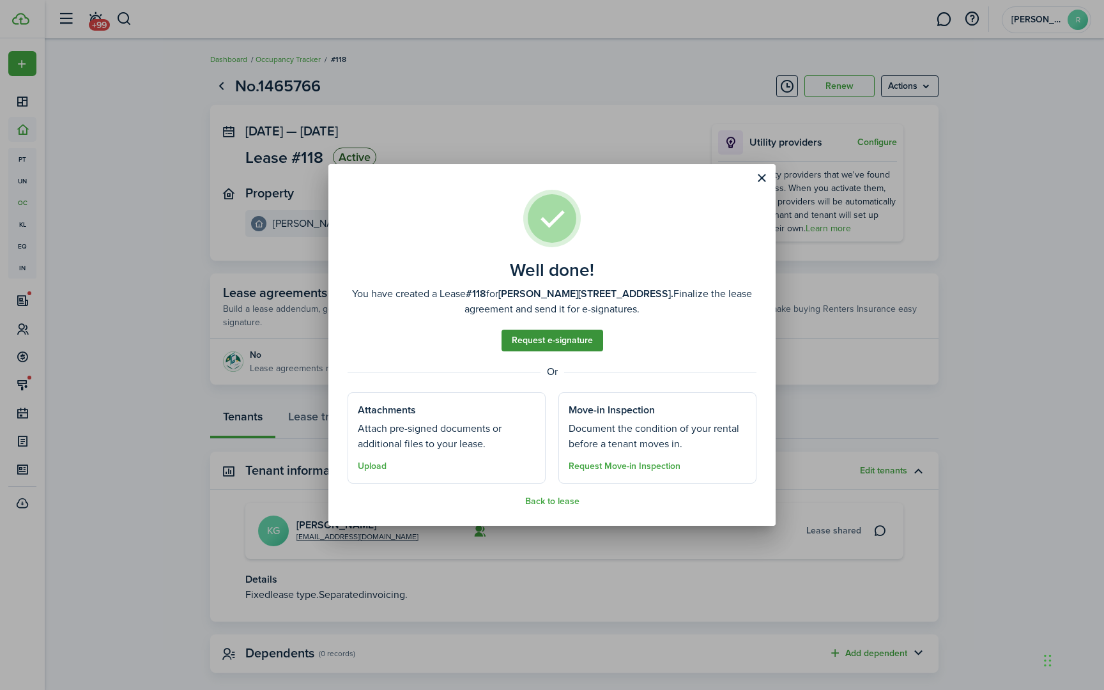
click at [580, 345] on link "Request e-signature" at bounding box center [553, 341] width 102 height 22
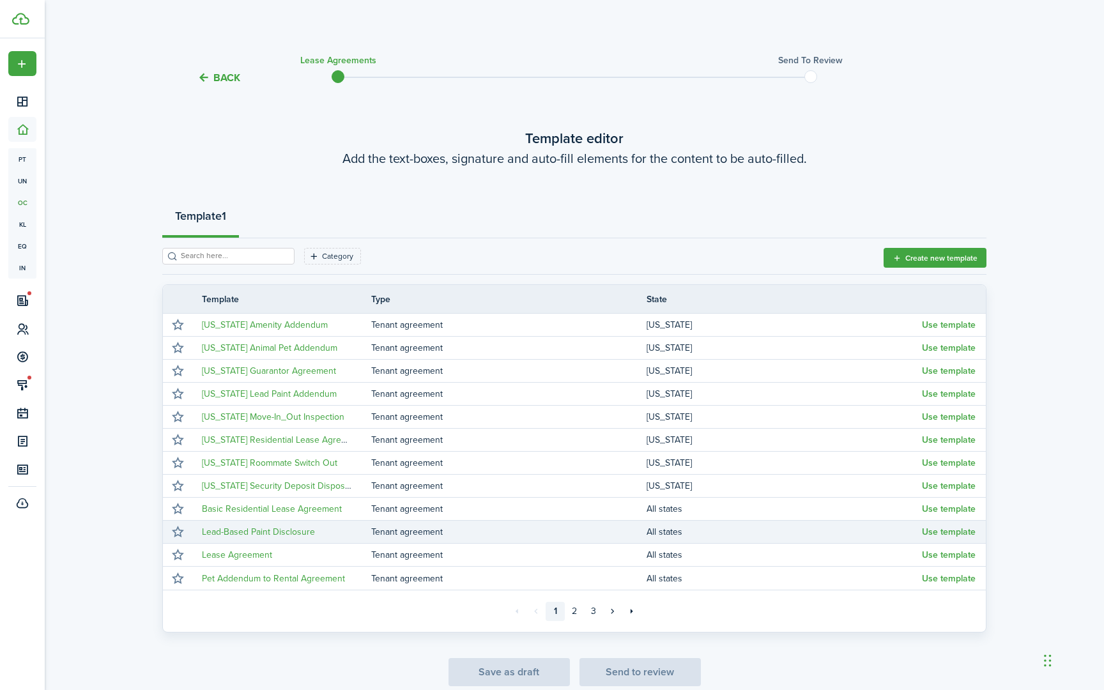
scroll to position [57, 0]
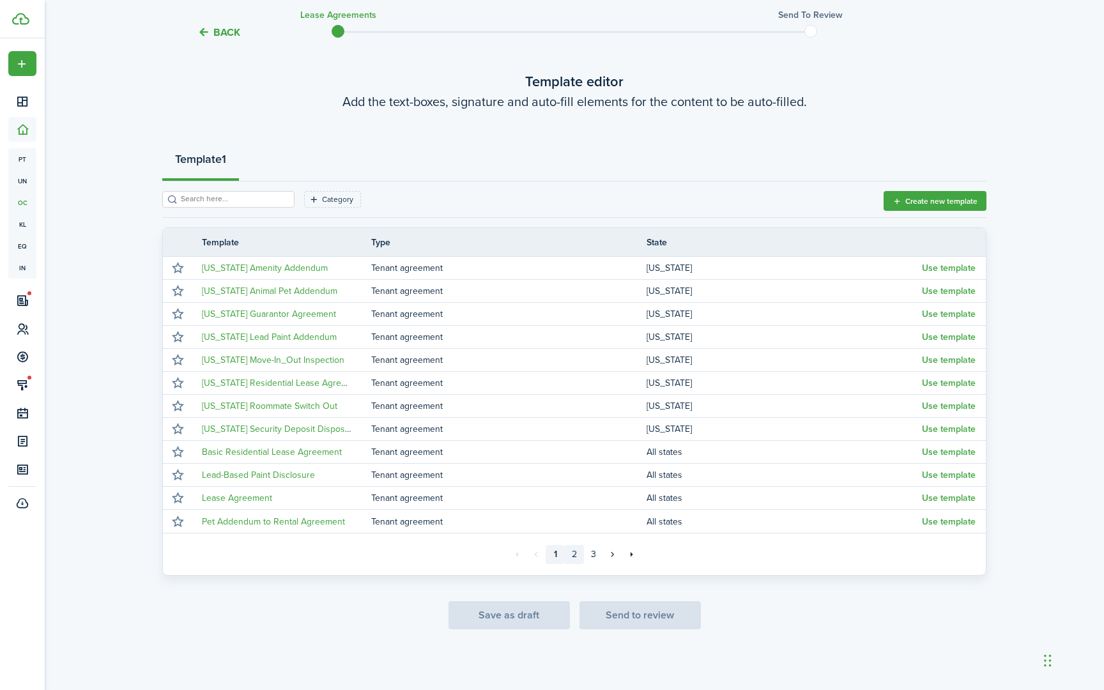
click at [577, 554] on link "2" at bounding box center [574, 554] width 19 height 19
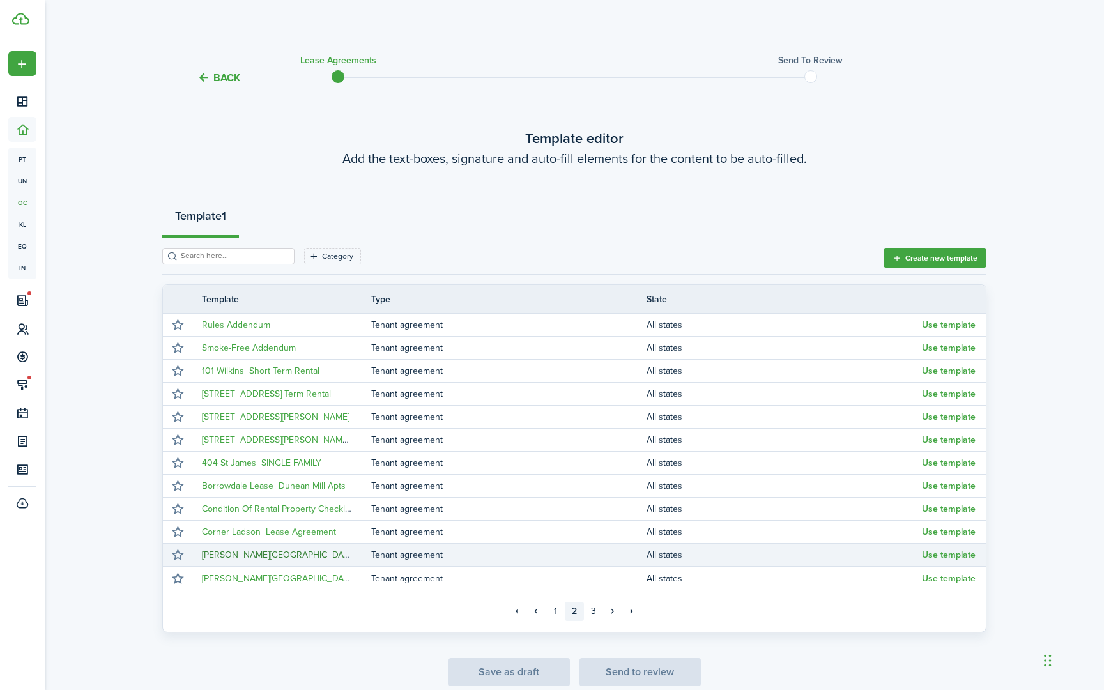
click at [230, 557] on link "[PERSON_NAME][GEOGRAPHIC_DATA]" at bounding box center [278, 554] width 153 height 13
